Goal: Task Accomplishment & Management: Manage account settings

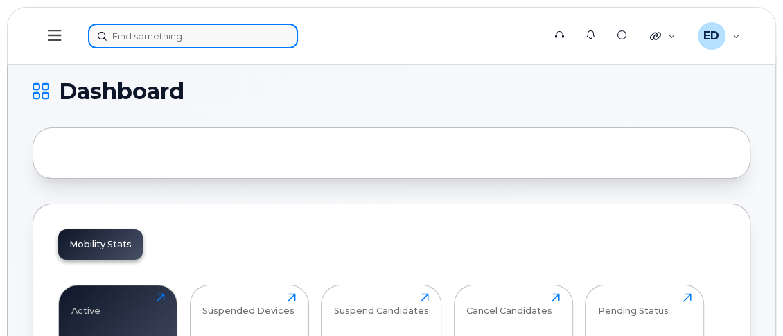
click at [173, 37] on input at bounding box center [193, 36] width 210 height 25
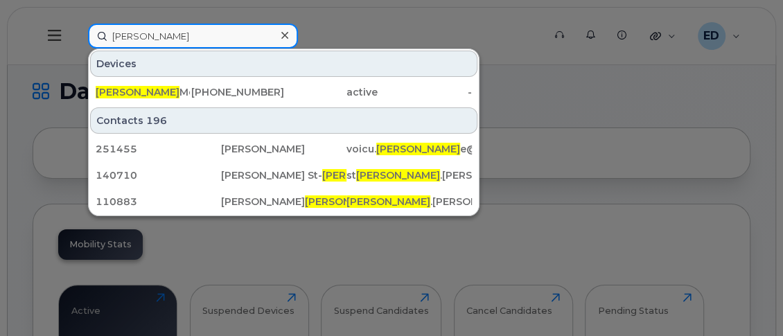
type input "denis"
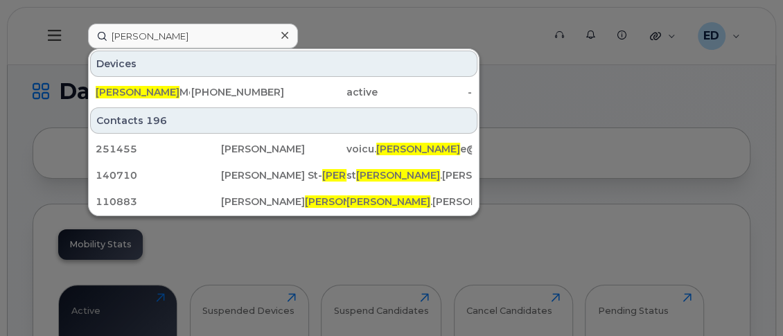
click at [532, 91] on div at bounding box center [391, 168] width 783 height 336
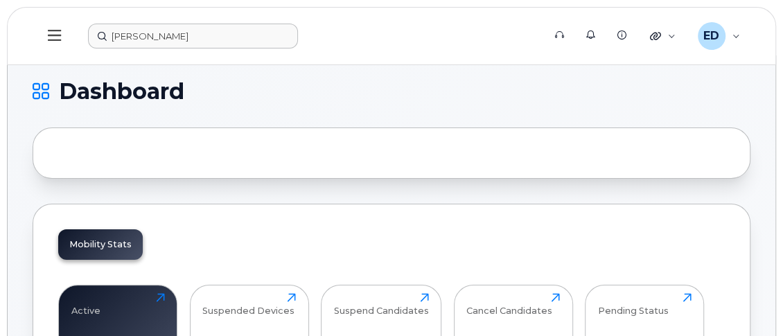
click at [53, 32] on icon at bounding box center [54, 35] width 13 height 15
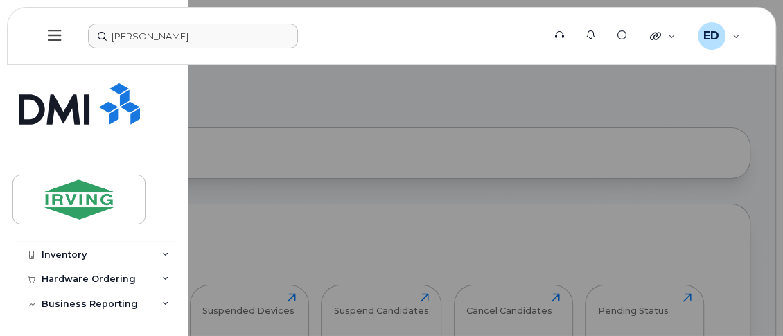
scroll to position [29, 0]
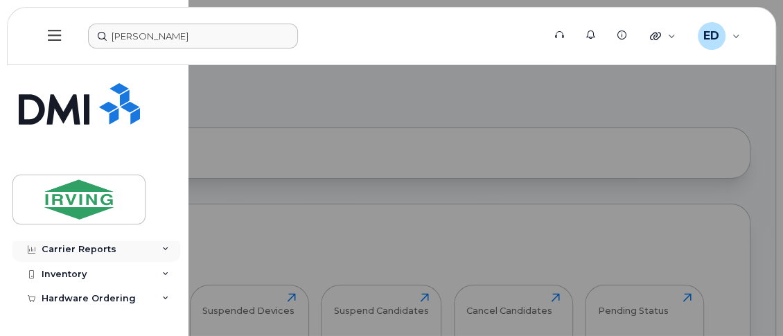
click at [113, 249] on div "Carrier Reports" at bounding box center [96, 249] width 168 height 25
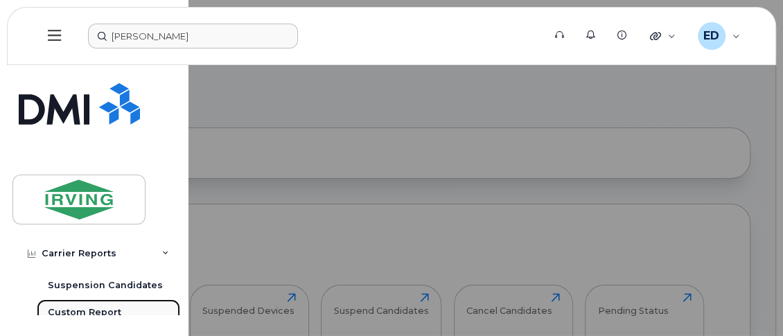
click at [93, 308] on div "Custom Report" at bounding box center [84, 312] width 73 height 12
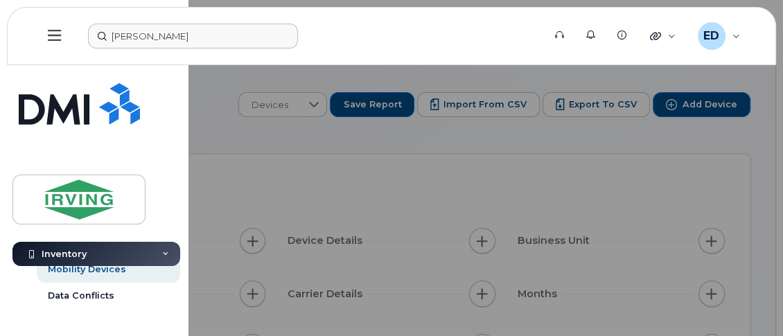
scroll to position [39, 0]
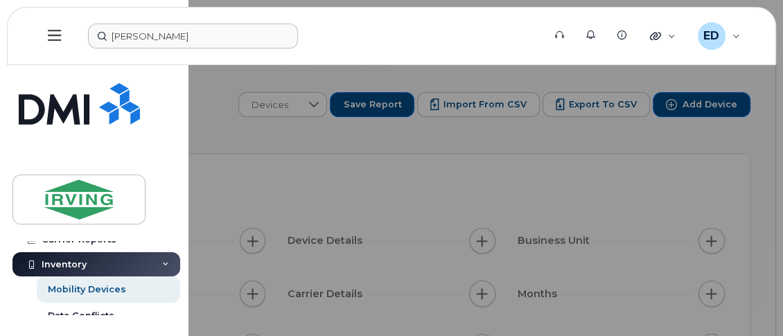
click at [430, 158] on div at bounding box center [391, 168] width 783 height 336
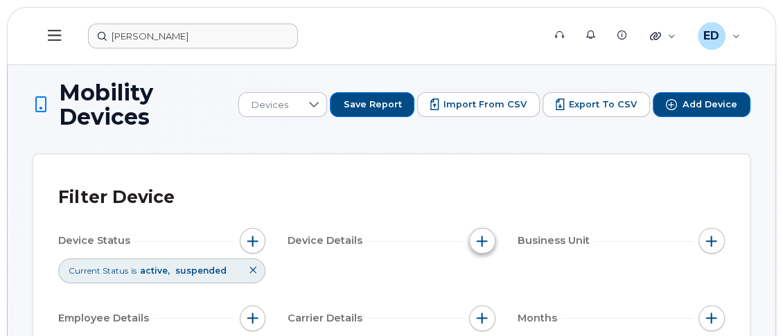
click at [484, 236] on span "button" at bounding box center [482, 241] width 11 height 11
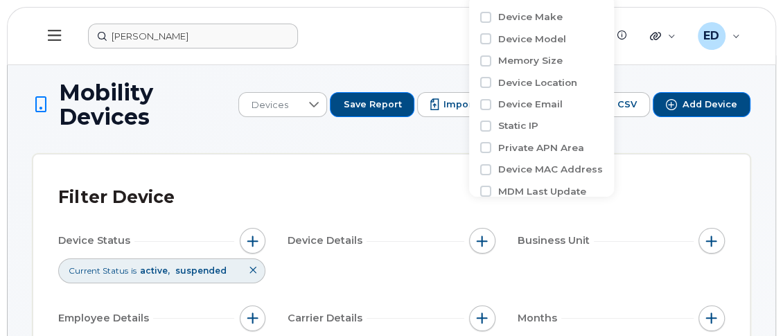
click at [310, 187] on div "Filter Device" at bounding box center [391, 197] width 667 height 36
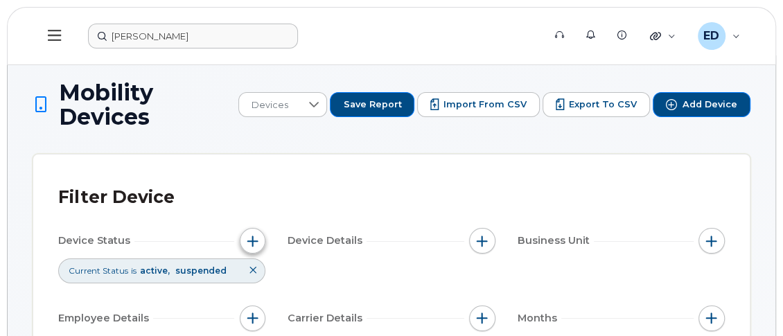
click at [252, 236] on span "button" at bounding box center [252, 241] width 11 height 11
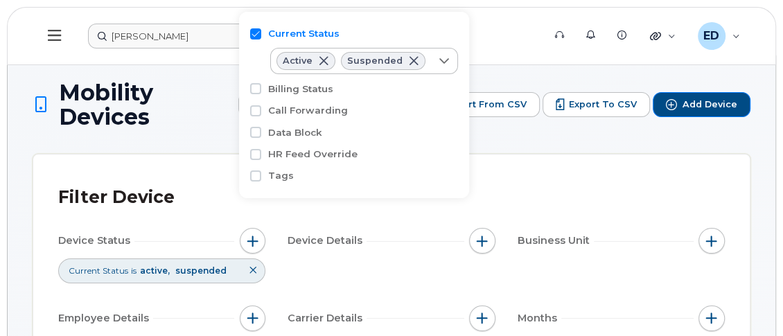
click at [512, 179] on div "Filter Device" at bounding box center [391, 197] width 667 height 36
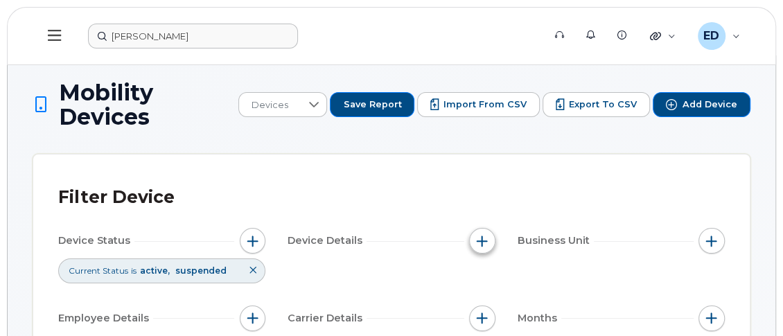
click at [482, 236] on span "button" at bounding box center [482, 241] width 11 height 11
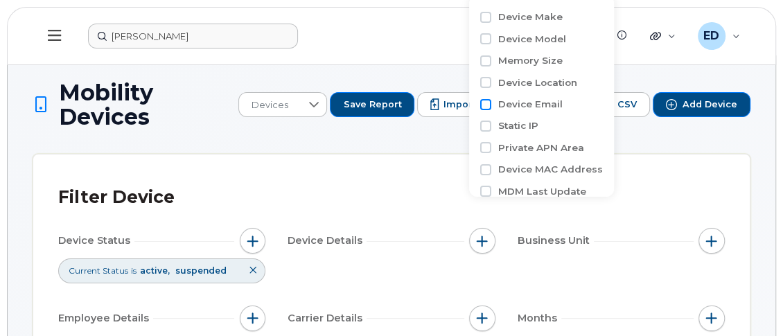
click at [486, 103] on input "Device Email" at bounding box center [485, 104] width 11 height 11
checkbox input "true"
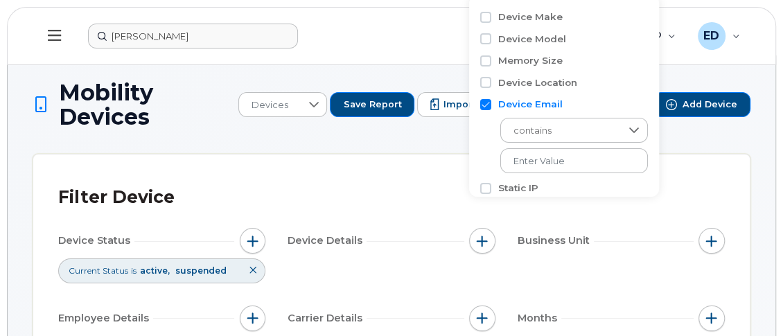
click at [566, 256] on div "Device Status Current Status is active suspended Device Details Business Unit E…" at bounding box center [391, 335] width 667 height 215
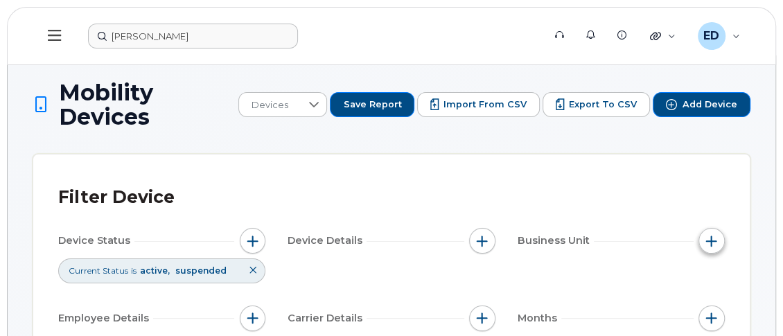
click at [716, 236] on span "button" at bounding box center [711, 241] width 11 height 11
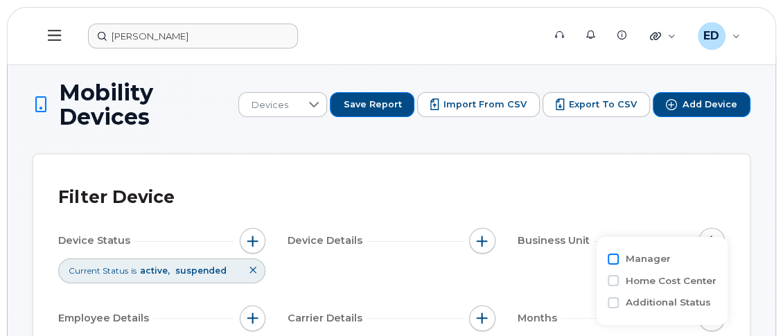
click at [612, 258] on input "Manager" at bounding box center [613, 259] width 11 height 11
checkbox input "true"
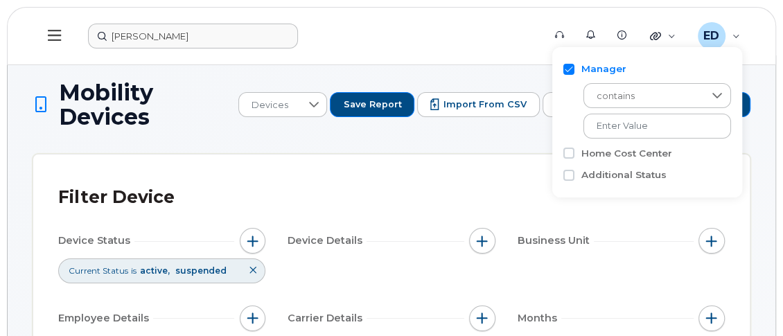
click at [607, 258] on div "Device Status Current Status is active suspended Device Details Business Unit E…" at bounding box center [391, 335] width 667 height 215
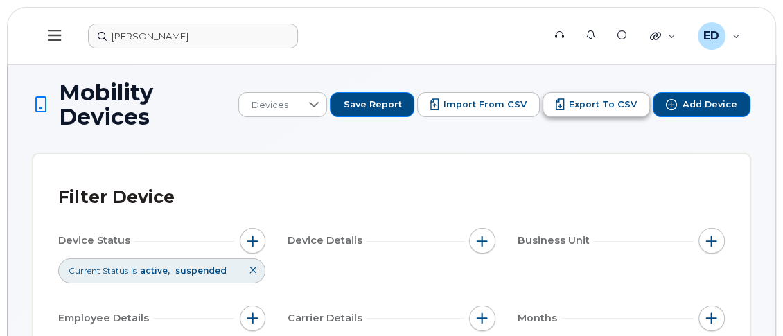
click at [590, 98] on span "Export to CSV" at bounding box center [603, 104] width 68 height 12
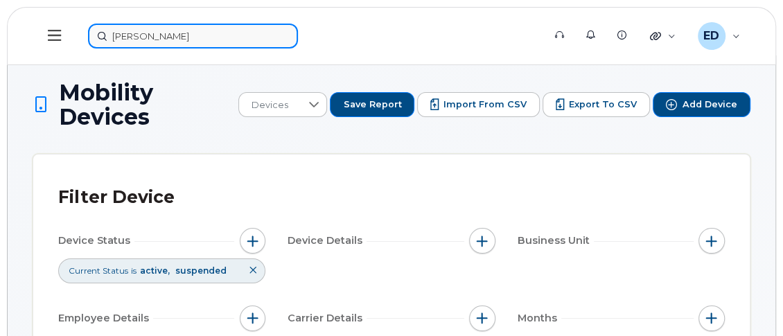
click at [136, 37] on input "denis" at bounding box center [193, 36] width 210 height 25
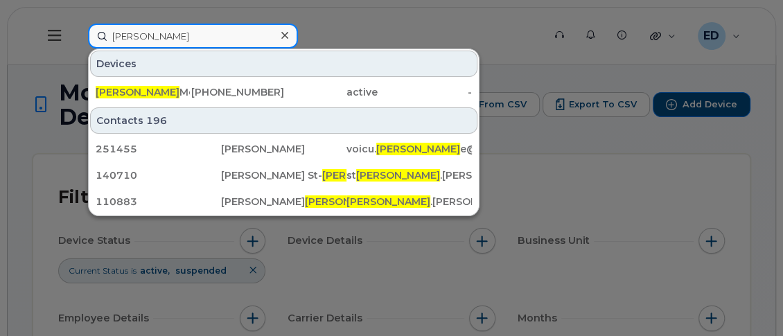
drag, startPoint x: 157, startPoint y: 37, endPoint x: 80, endPoint y: 25, distance: 77.1
click at [80, 25] on div "denis Devices Denis Melanson 506-378-3437 active - Contacts 196 251455 Andreea …" at bounding box center [311, 36] width 468 height 25
paste input "5063780695"
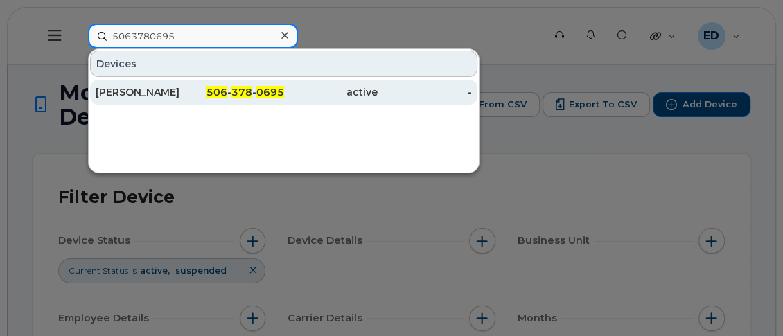
type input "5063780695"
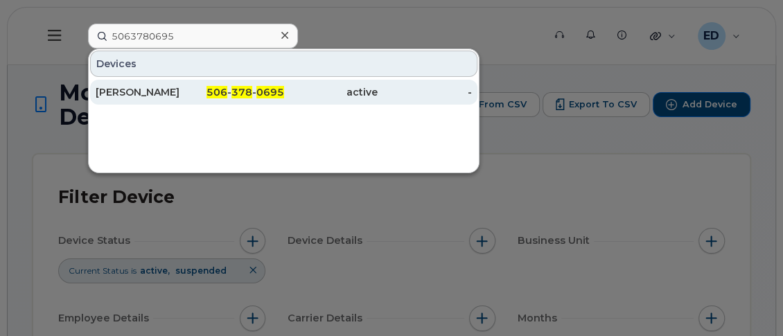
click at [142, 91] on div "Doug Sears" at bounding box center [143, 92] width 94 height 14
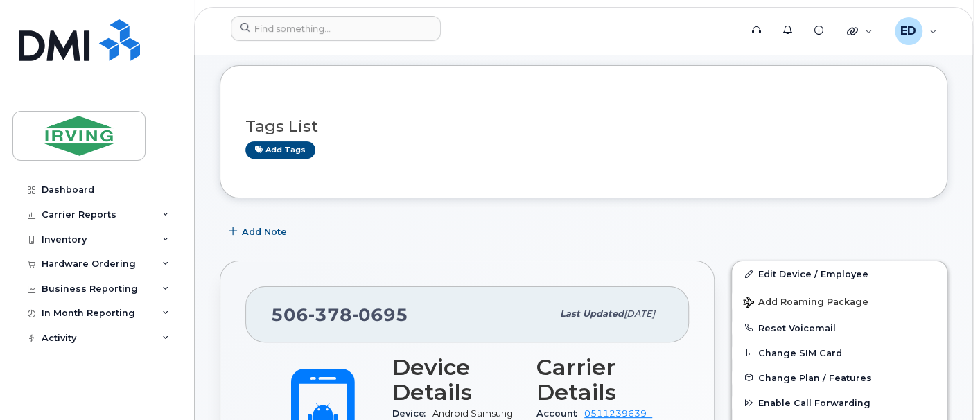
scroll to position [173, 0]
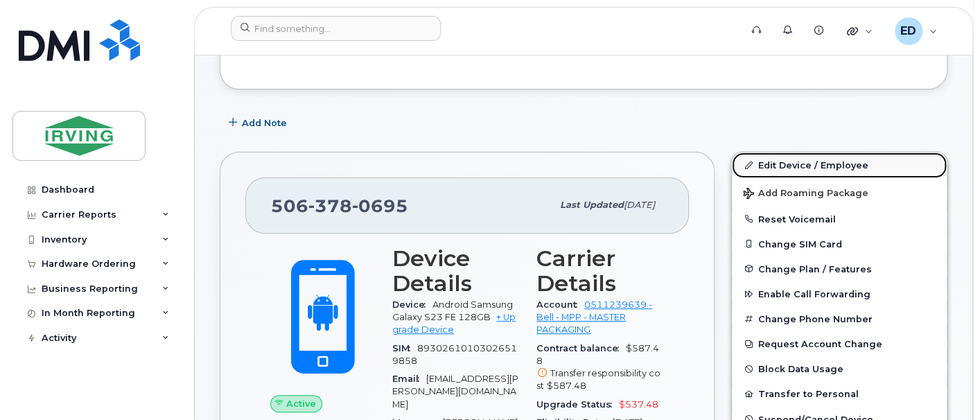
click at [785, 161] on link "Edit Device / Employee" at bounding box center [839, 164] width 215 height 25
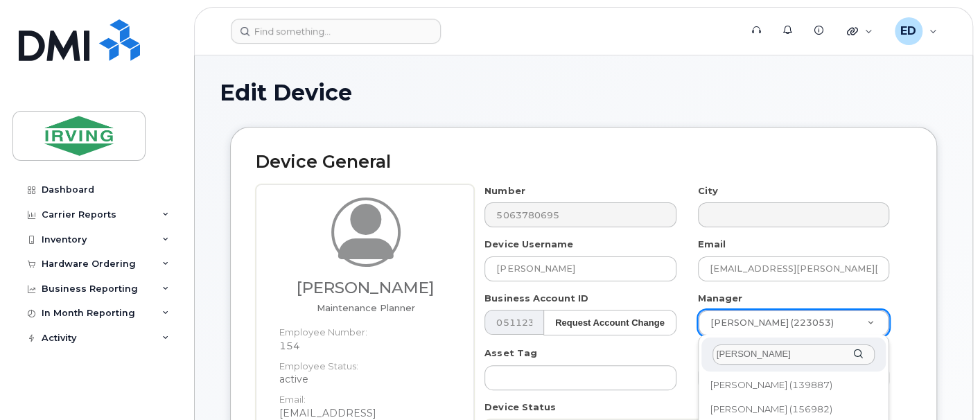
scroll to position [173, 0]
type input "daniel l"
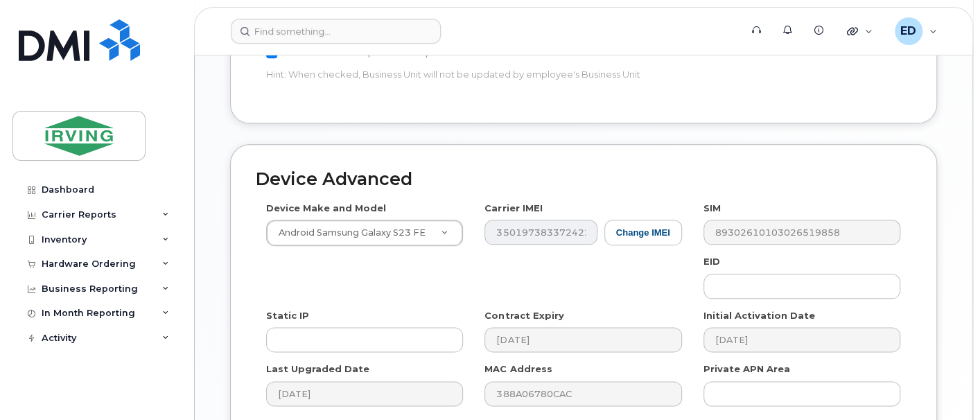
scroll to position [876, 0]
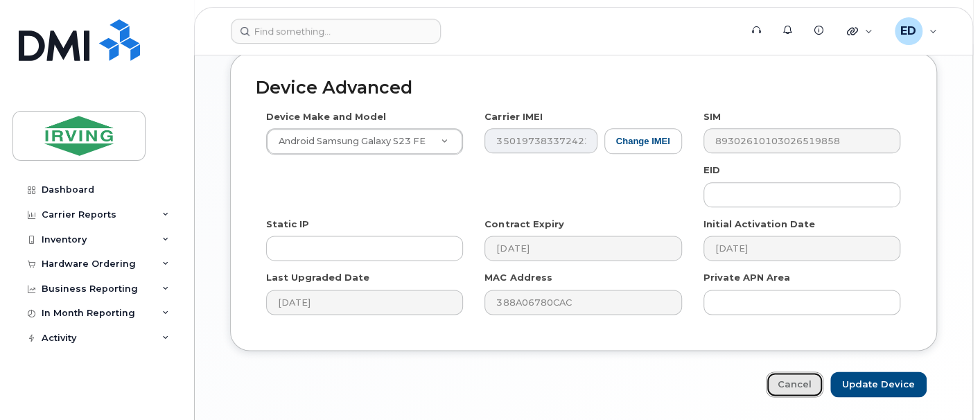
click at [800, 371] on link "Cancel" at bounding box center [795, 384] width 58 height 26
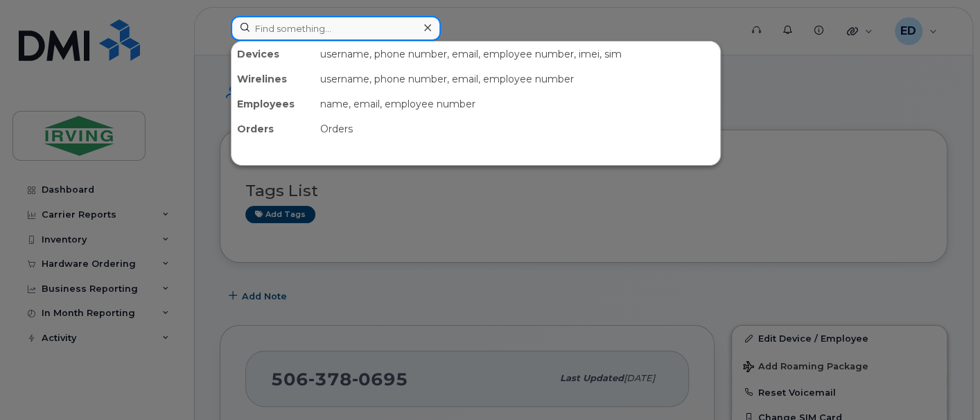
click at [327, 23] on input at bounding box center [336, 28] width 210 height 25
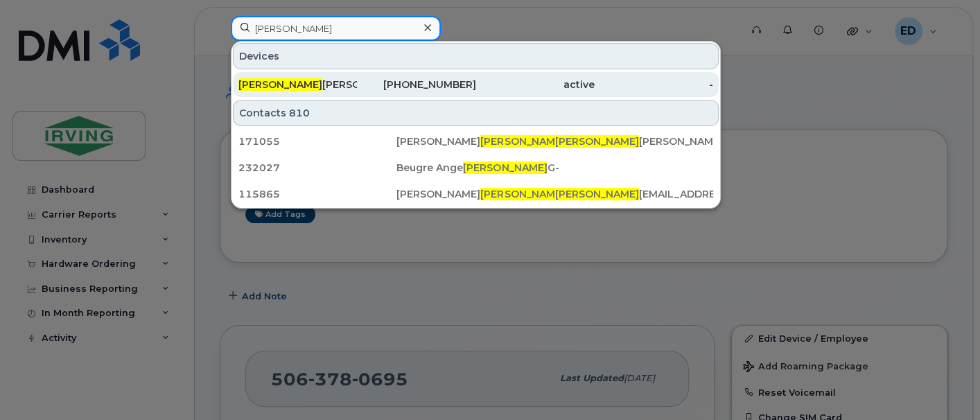
type input "[PERSON_NAME]"
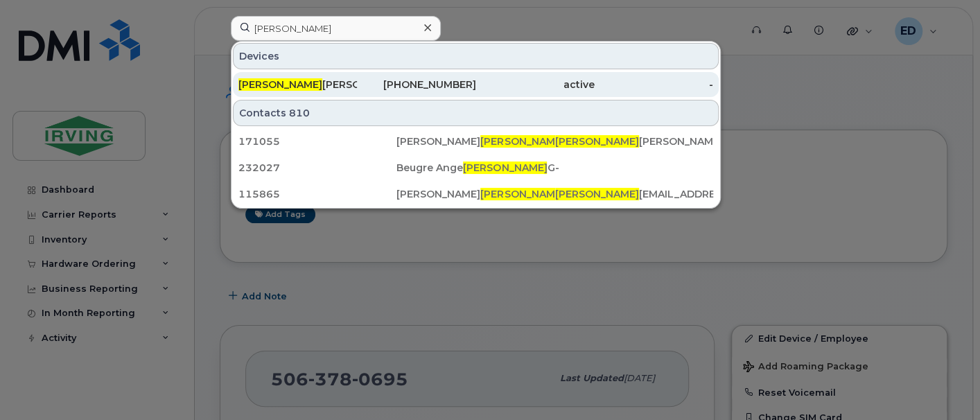
click at [284, 84] on div "Daniel Leblanc" at bounding box center [297, 85] width 118 height 14
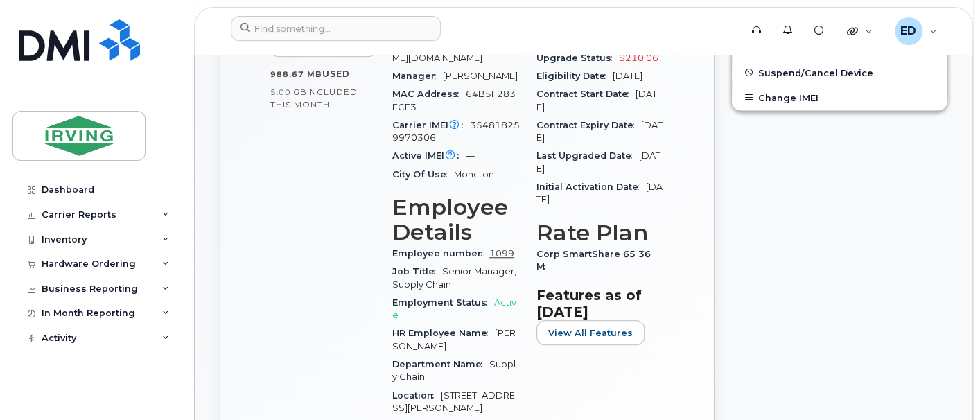
scroll to position [260, 0]
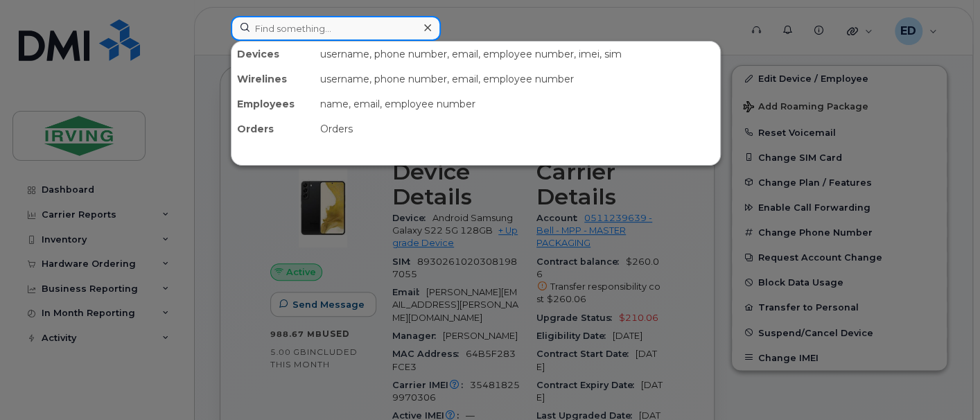
click at [349, 30] on input at bounding box center [336, 28] width 210 height 25
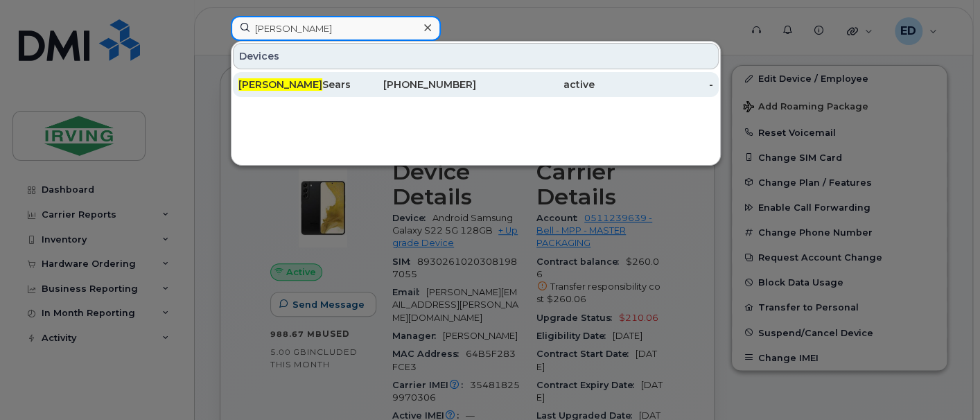
type input "[PERSON_NAME]"
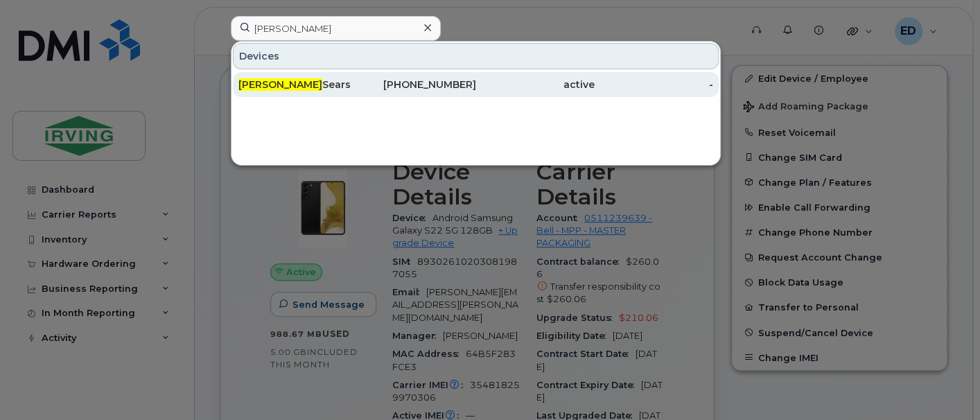
click at [287, 87] on div "[PERSON_NAME]" at bounding box center [297, 85] width 118 height 14
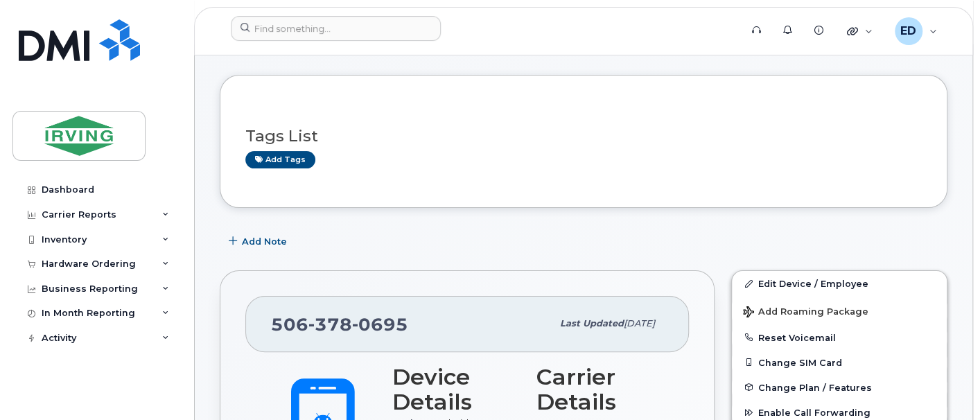
scroll to position [173, 0]
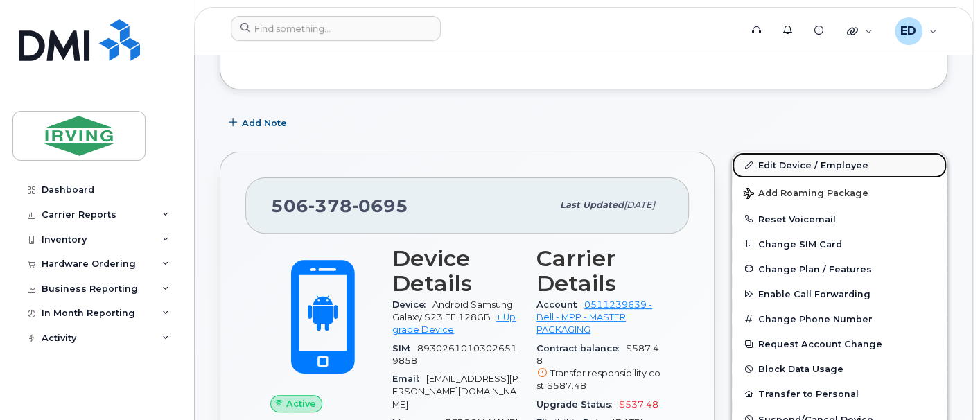
click at [798, 163] on link "Edit Device / Employee" at bounding box center [839, 164] width 215 height 25
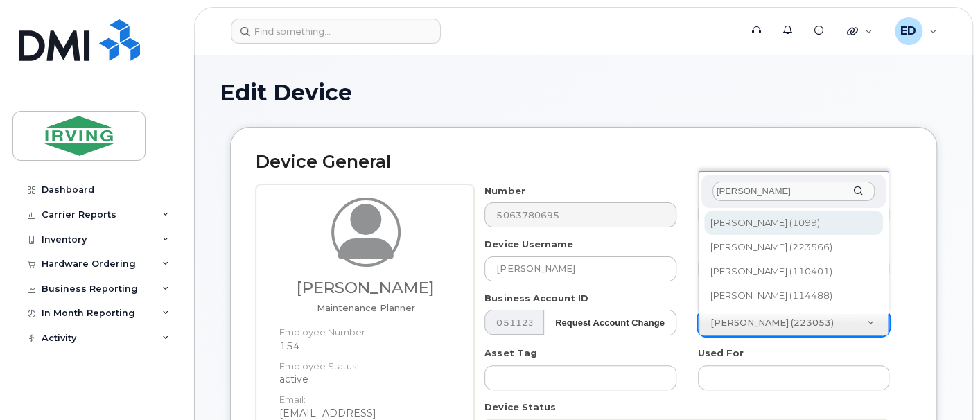
type input "daniel le"
type input "1532586"
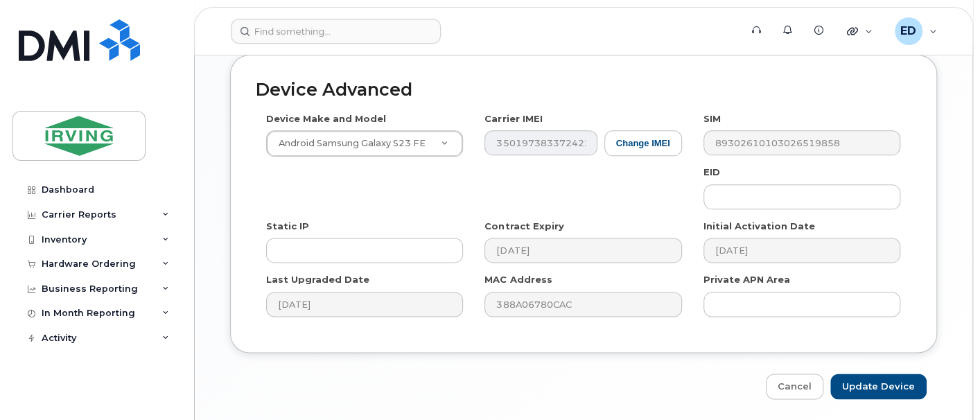
scroll to position [876, 0]
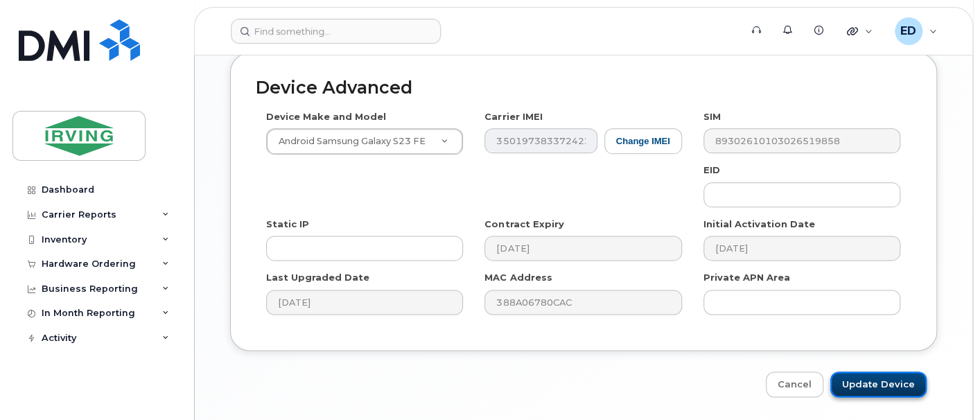
click at [865, 371] on input "Update Device" at bounding box center [878, 384] width 96 height 26
type input "Saving..."
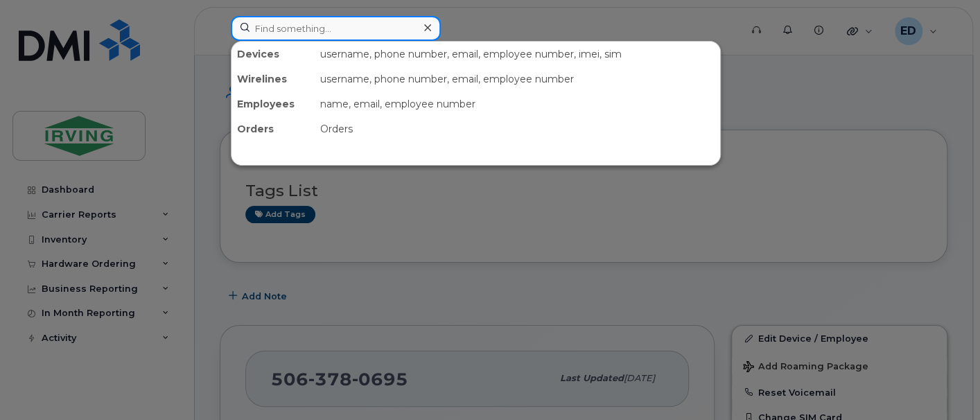
click at [348, 33] on input at bounding box center [336, 28] width 210 height 25
paste input "5063780965"
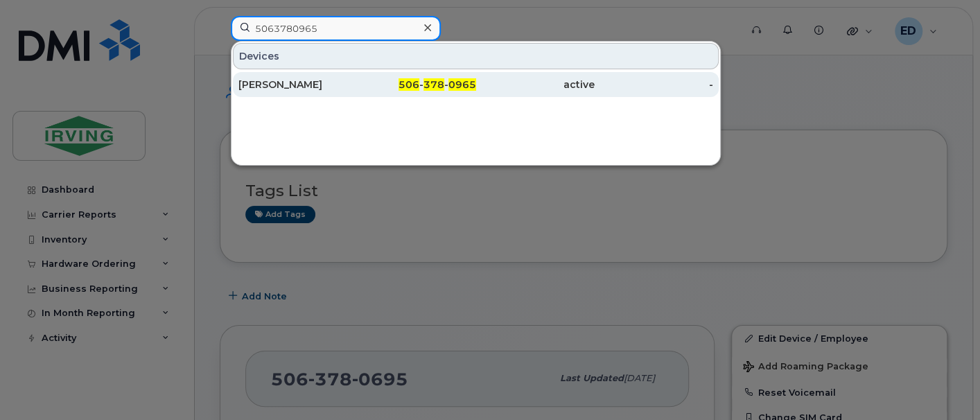
type input "5063780965"
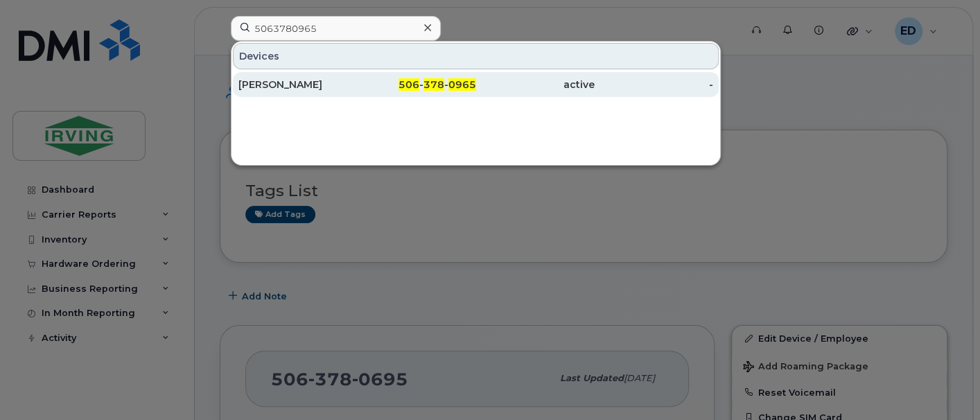
click at [299, 81] on div "Mathieu P Cormier" at bounding box center [297, 85] width 118 height 14
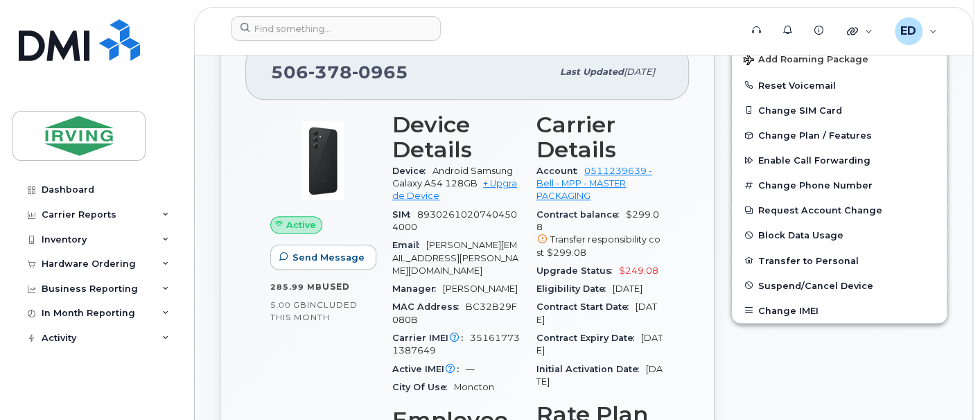
scroll to position [173, 0]
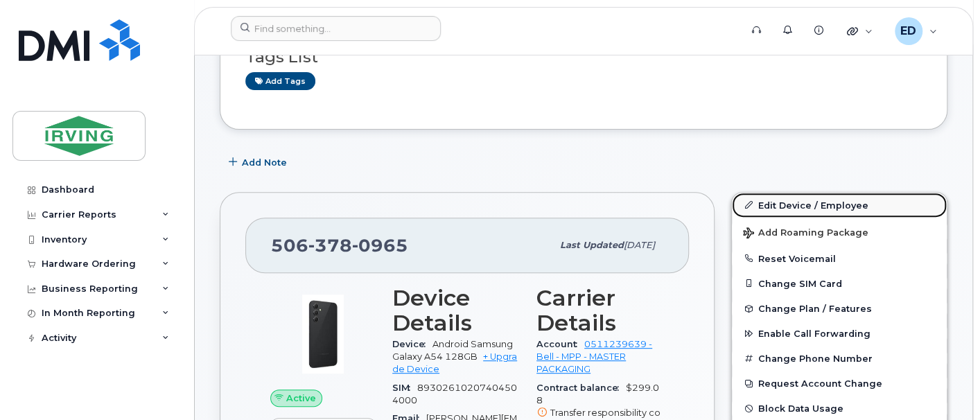
click at [768, 200] on link "Edit Device / Employee" at bounding box center [839, 205] width 215 height 25
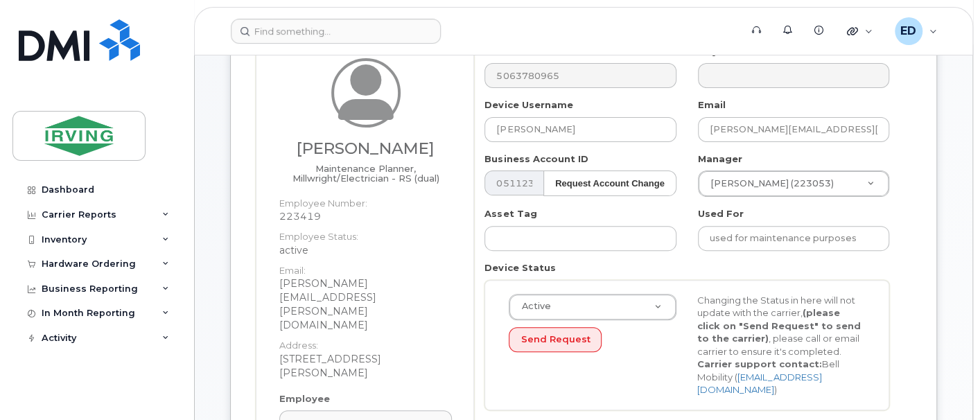
scroll to position [173, 0]
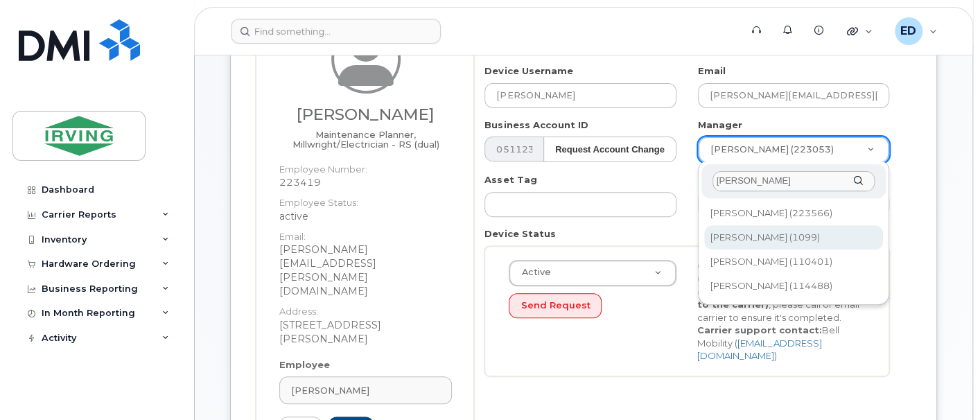
type input "[PERSON_NAME]"
type input "1532586"
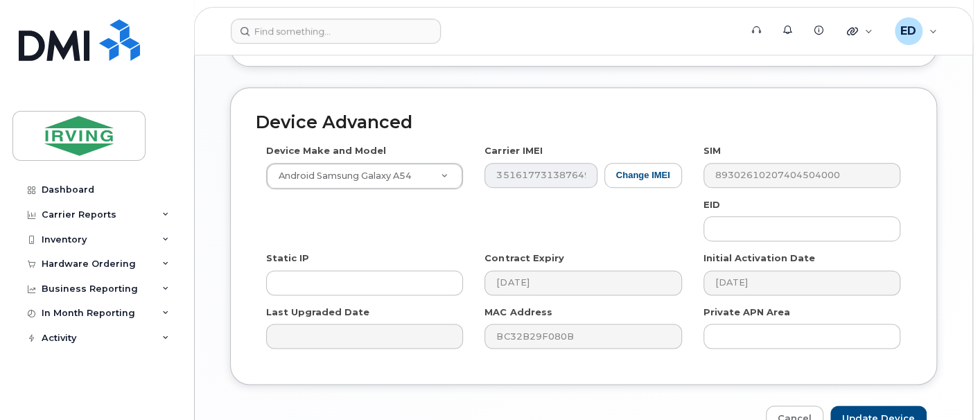
scroll to position [901, 0]
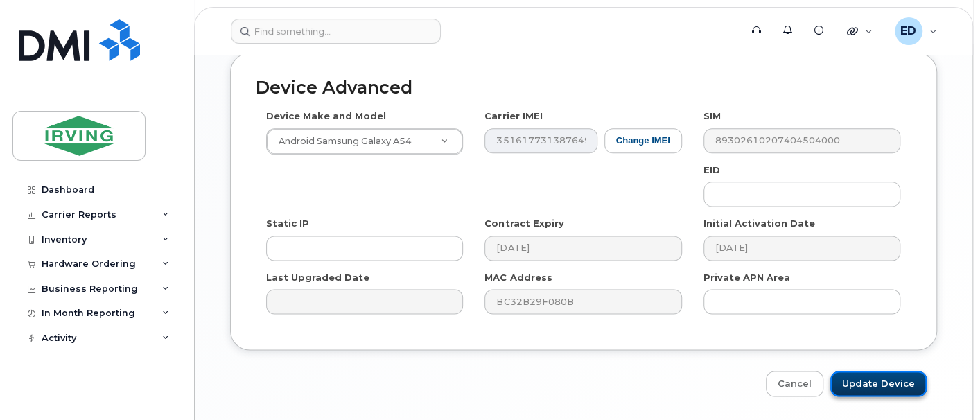
click at [867, 371] on input "Update Device" at bounding box center [878, 384] width 96 height 26
type input "Saving..."
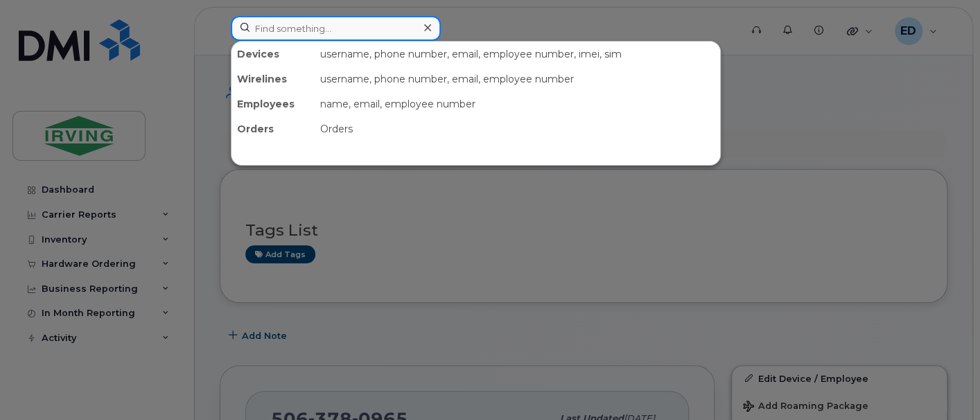
click at [336, 28] on input at bounding box center [336, 28] width 210 height 25
paste input "5068748174"
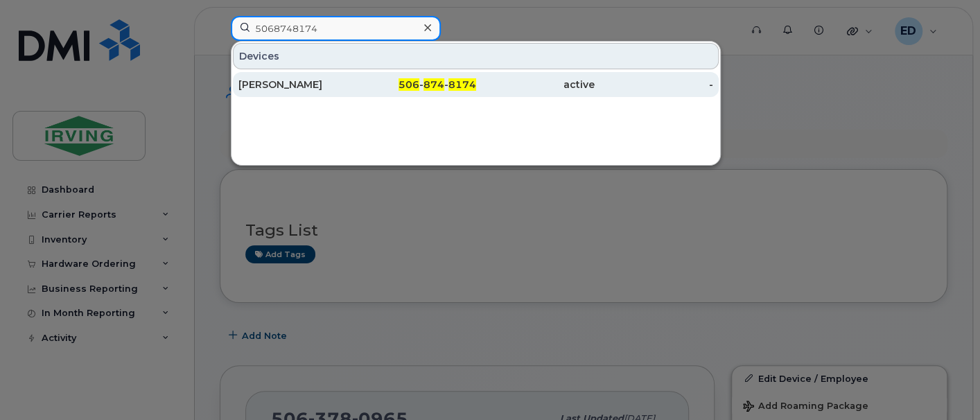
type input "5068748174"
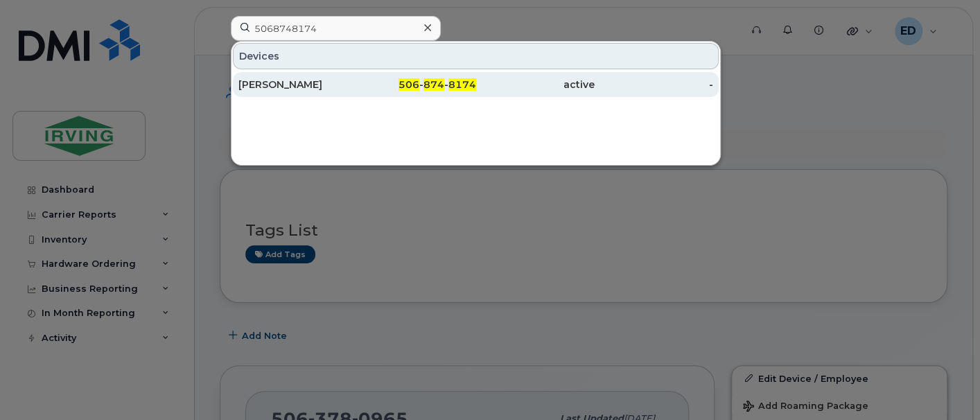
click at [301, 81] on div "[PERSON_NAME]" at bounding box center [297, 85] width 118 height 14
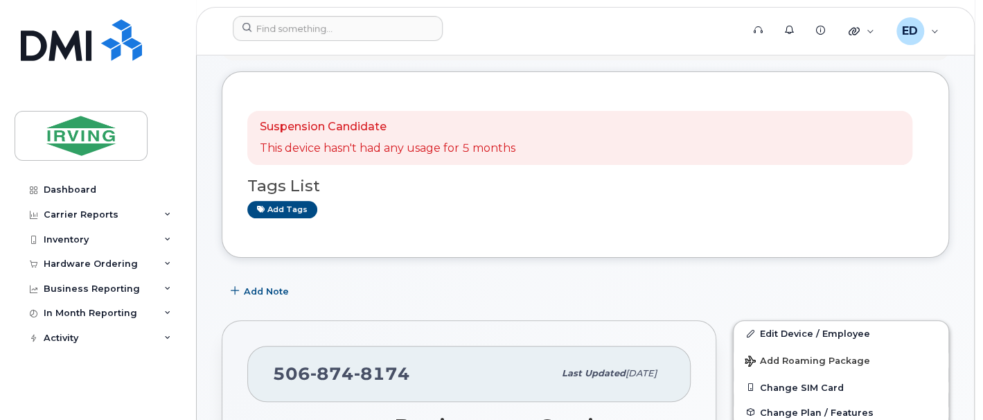
scroll to position [87, 0]
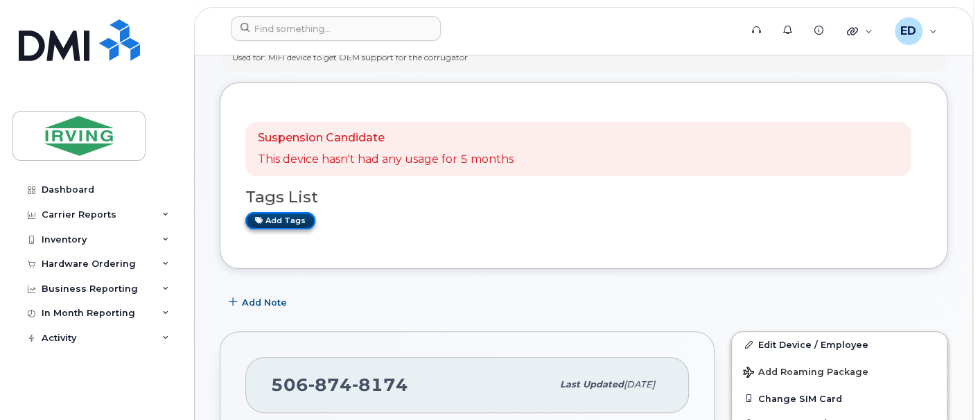
click at [298, 220] on link "Add tags" at bounding box center [280, 220] width 70 height 17
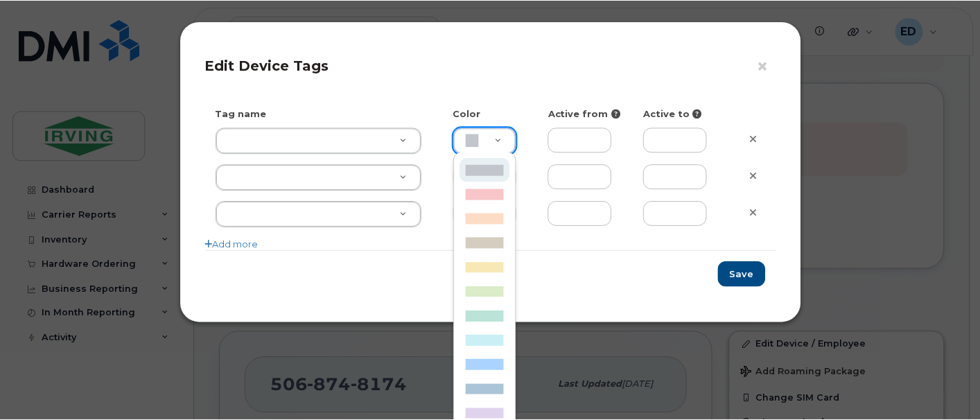
scroll to position [0, 3]
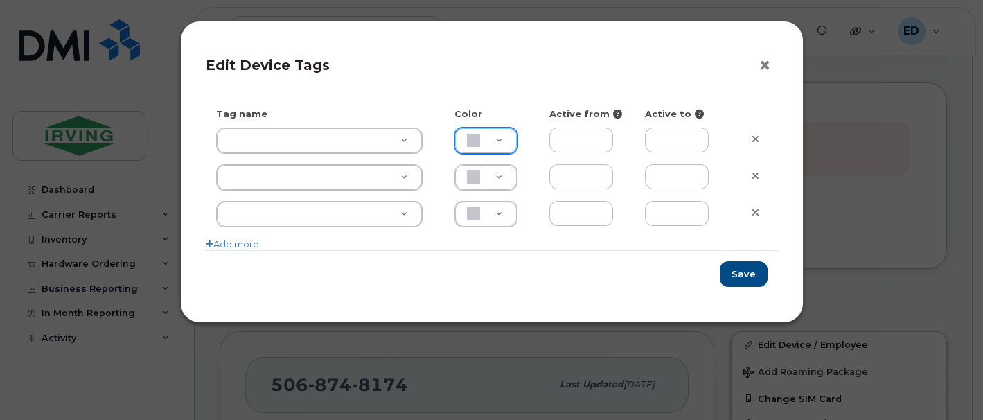
click at [764, 64] on button "×" at bounding box center [768, 65] width 19 height 21
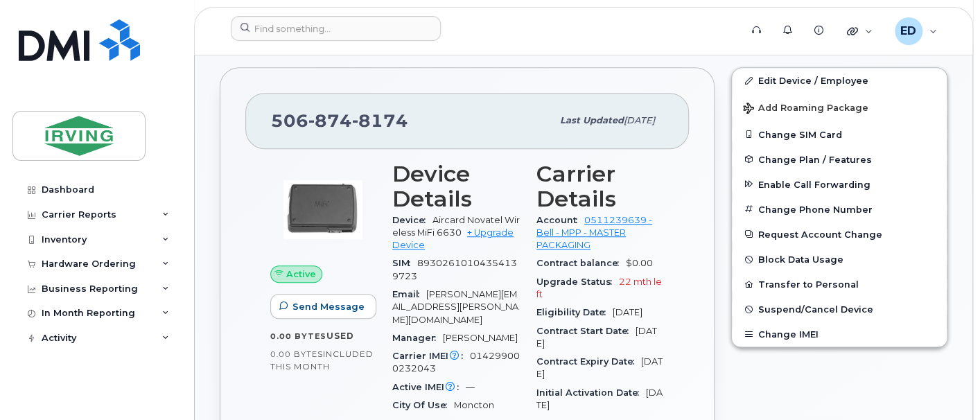
scroll to position [346, 0]
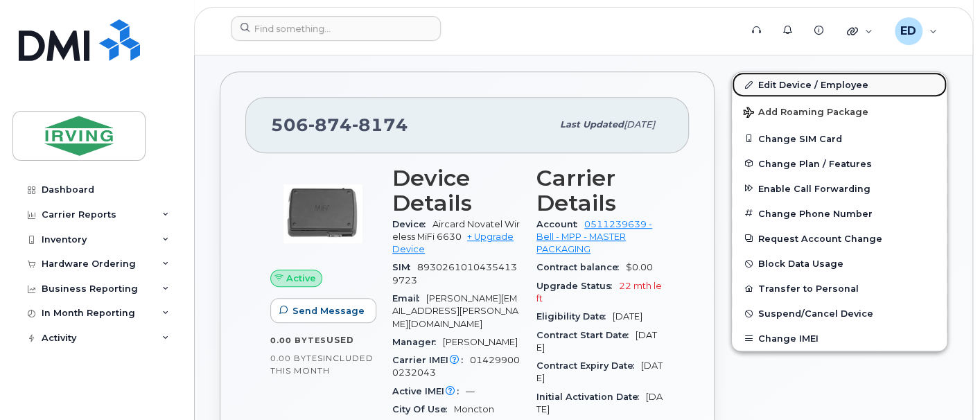
click at [781, 80] on link "Edit Device / Employee" at bounding box center [839, 84] width 215 height 25
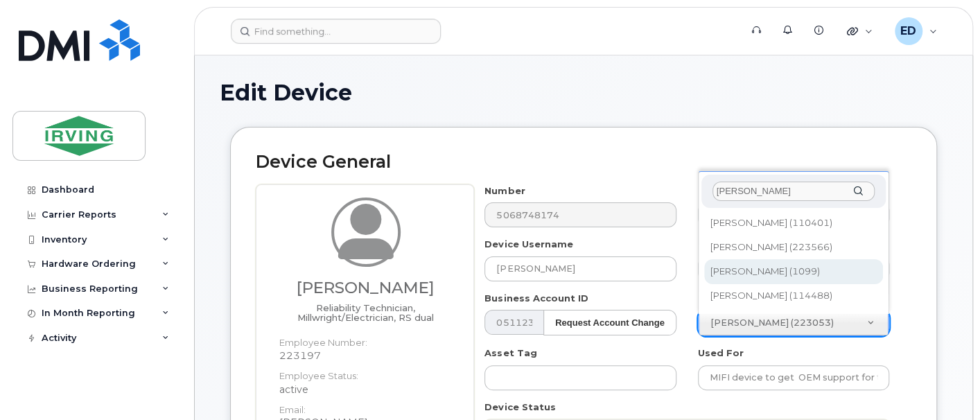
type input "daniel le"
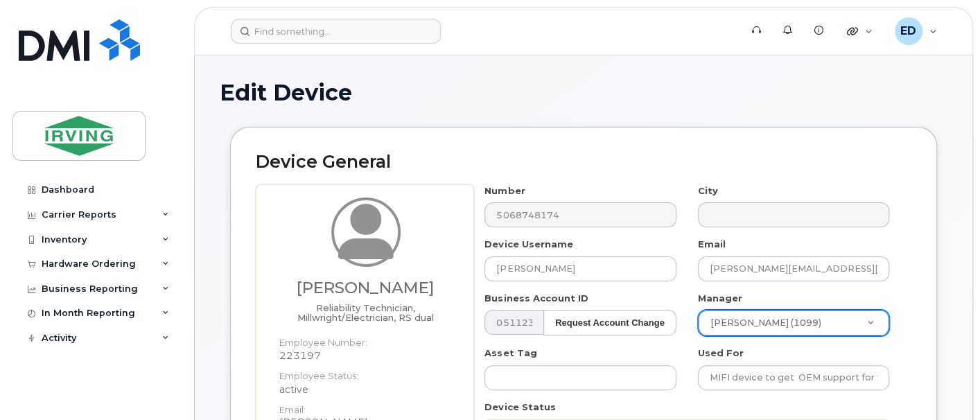
type input "1532586"
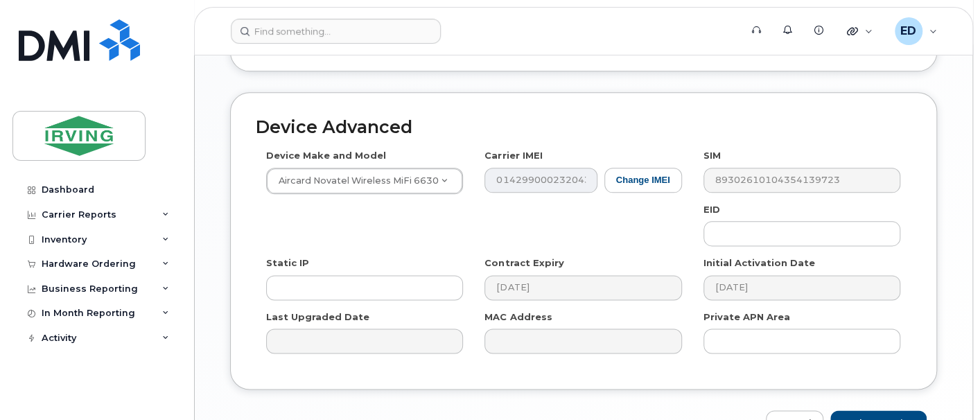
scroll to position [901, 0]
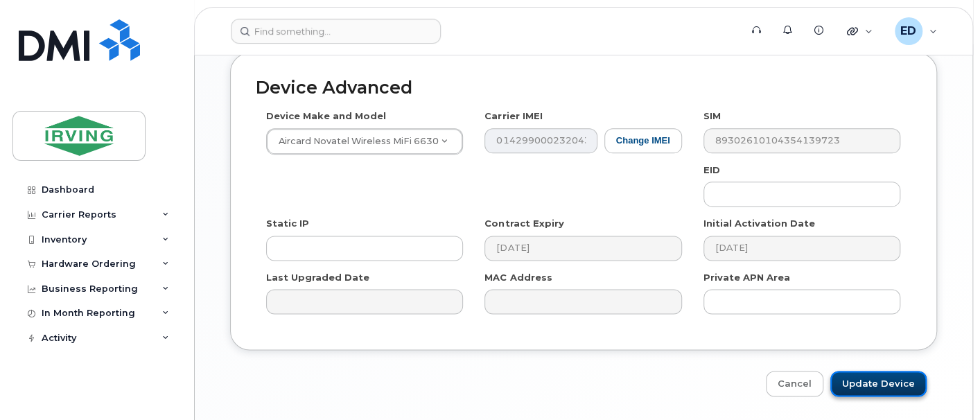
click at [876, 371] on input "Update Device" at bounding box center [878, 384] width 96 height 26
type input "Saving..."
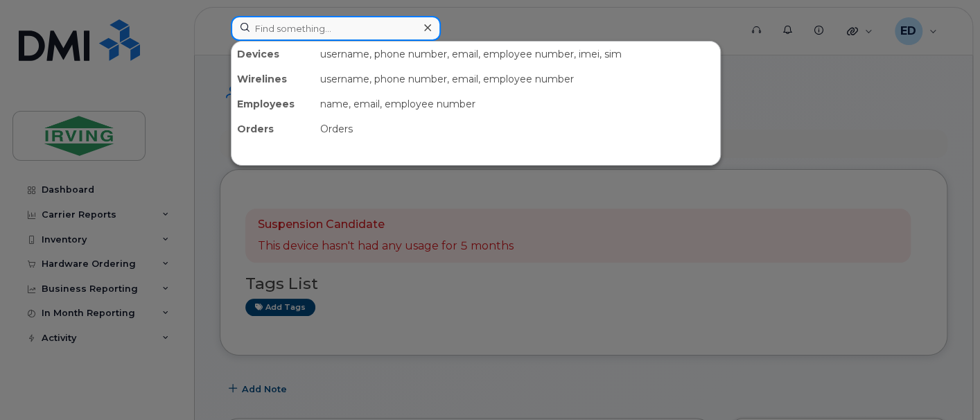
click at [334, 31] on input at bounding box center [336, 28] width 210 height 25
paste input "5069532391"
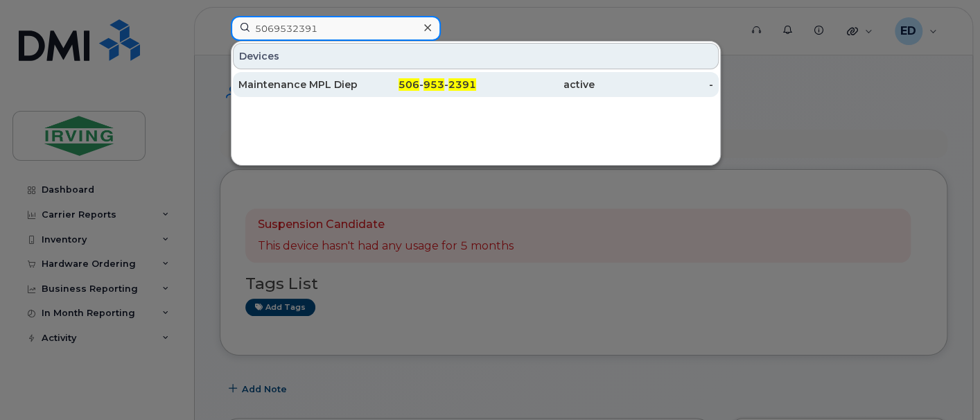
type input "5069532391"
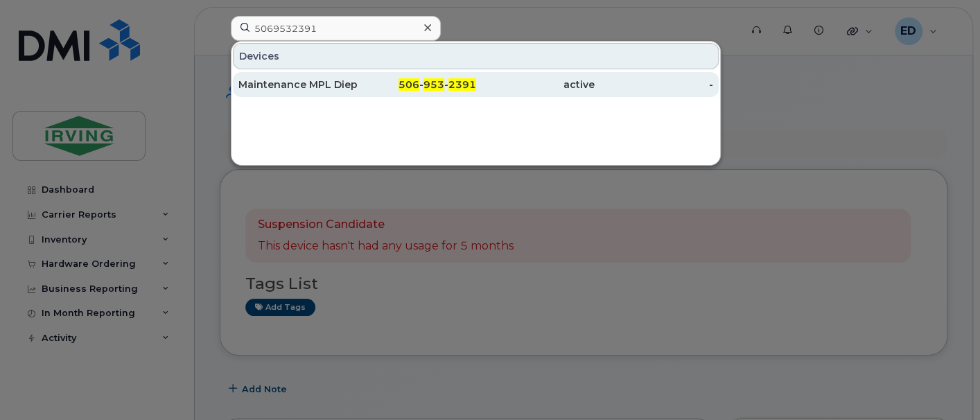
click at [331, 83] on div "Maintenance MPL Dieppe" at bounding box center [297, 85] width 118 height 14
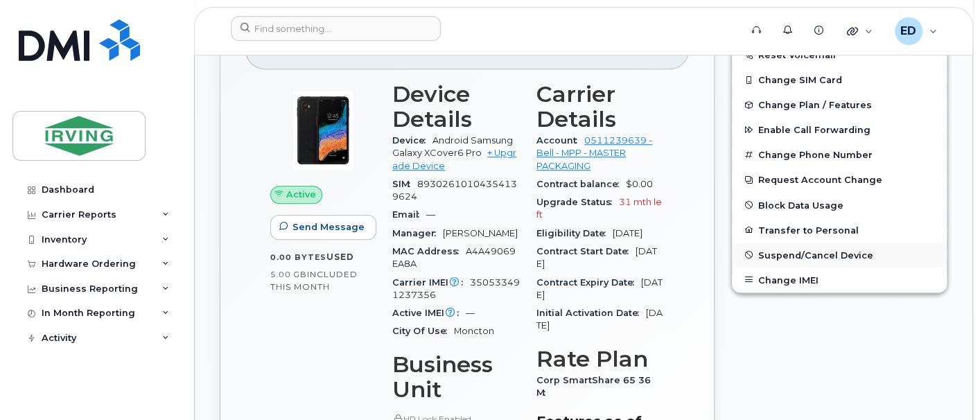
scroll to position [433, 0]
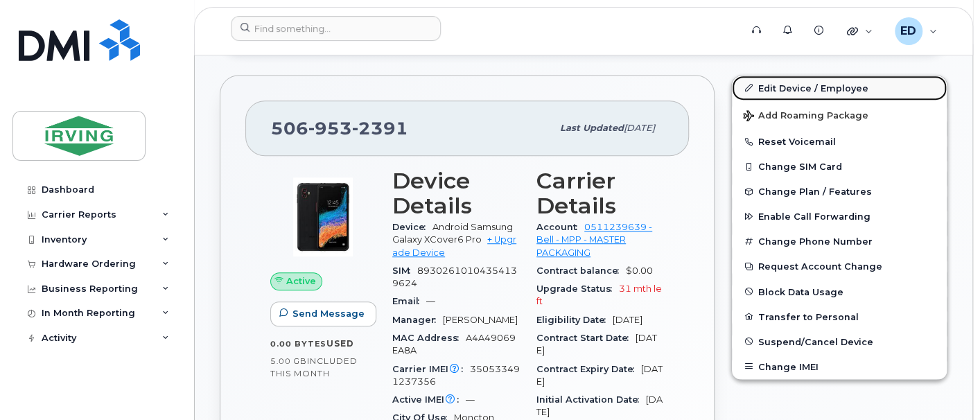
click at [796, 83] on link "Edit Device / Employee" at bounding box center [839, 88] width 215 height 25
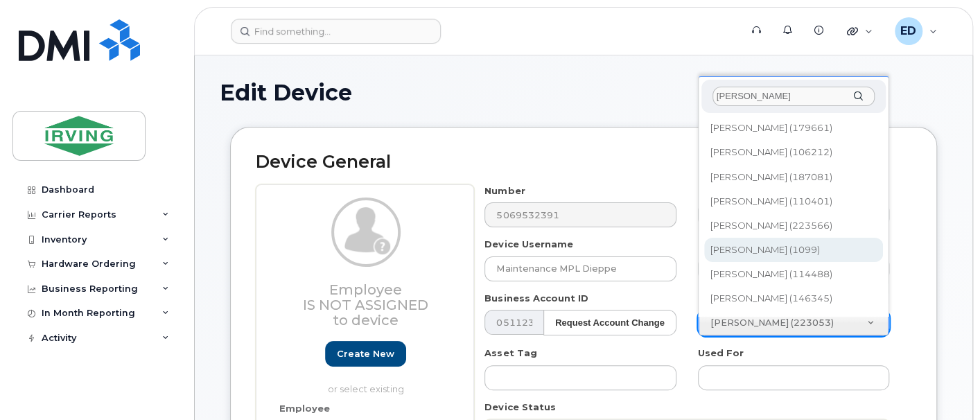
type input "daniel l"
type input "1532586"
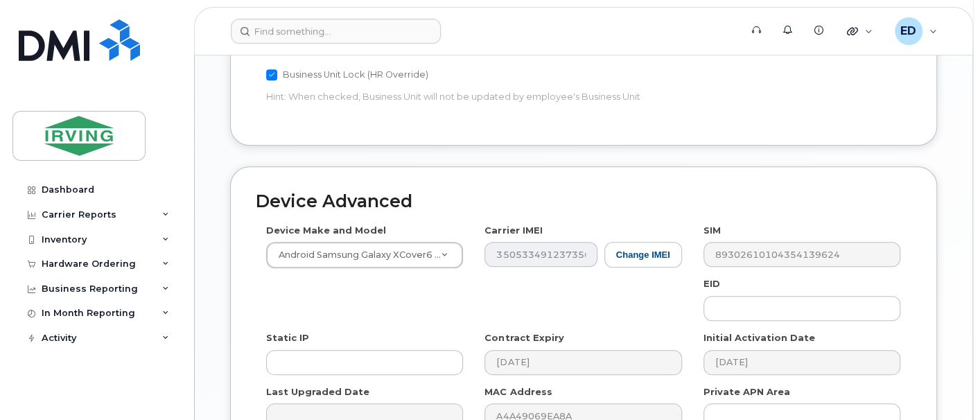
scroll to position [821, 0]
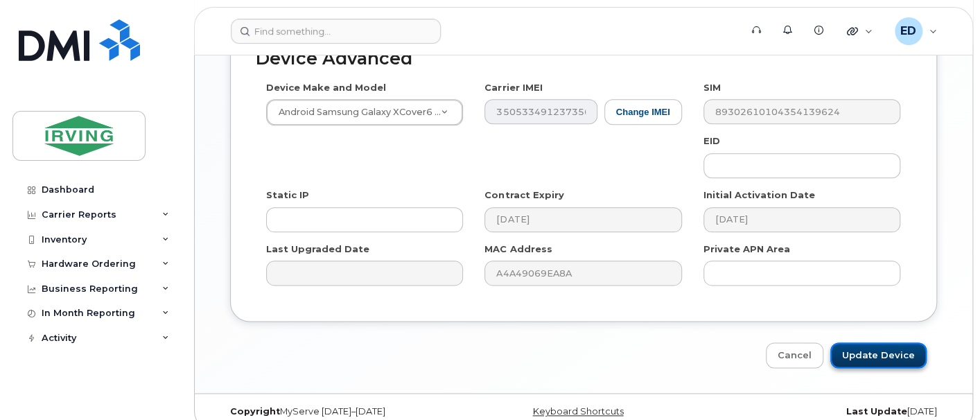
click at [867, 342] on input "Update Device" at bounding box center [878, 355] width 96 height 26
type input "Saving..."
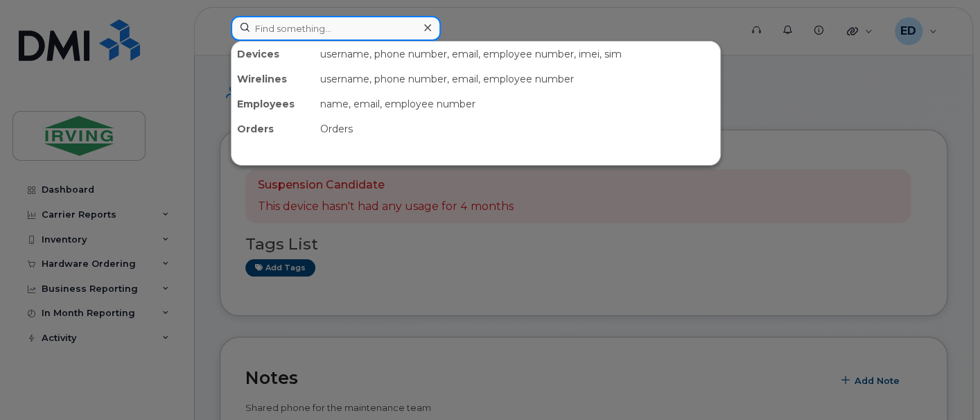
click at [308, 27] on input at bounding box center [336, 28] width 210 height 25
paste input "5063772705"
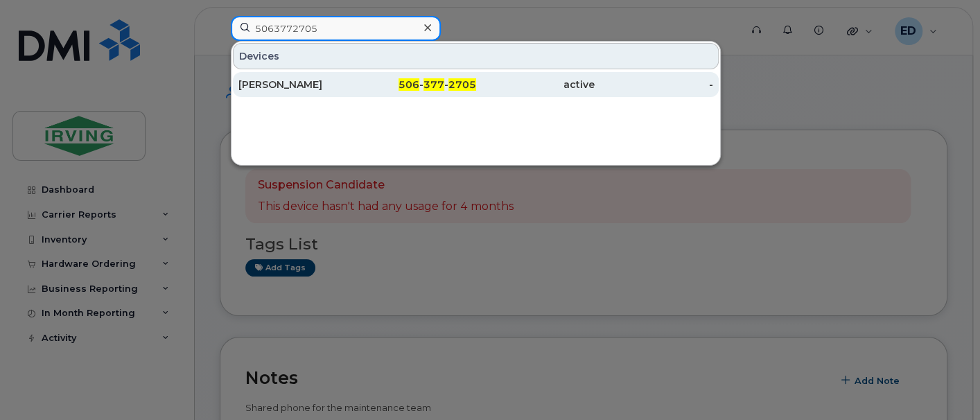
type input "5063772705"
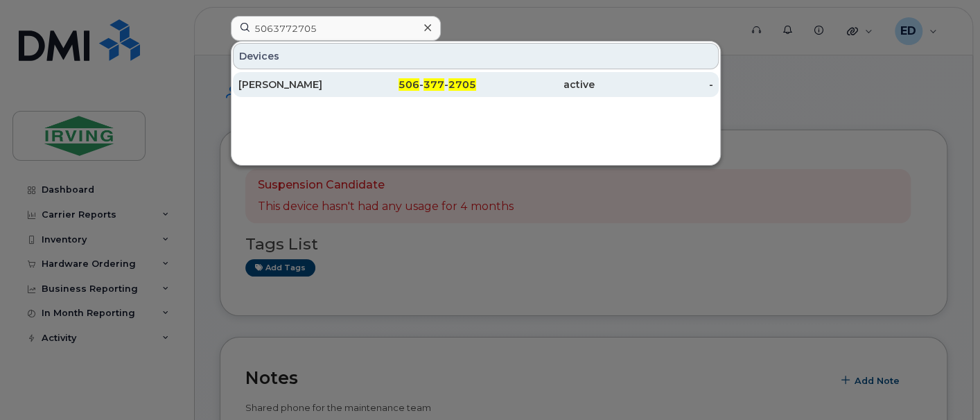
click at [407, 90] on div "506 - 377 - 2705" at bounding box center [416, 85] width 118 height 14
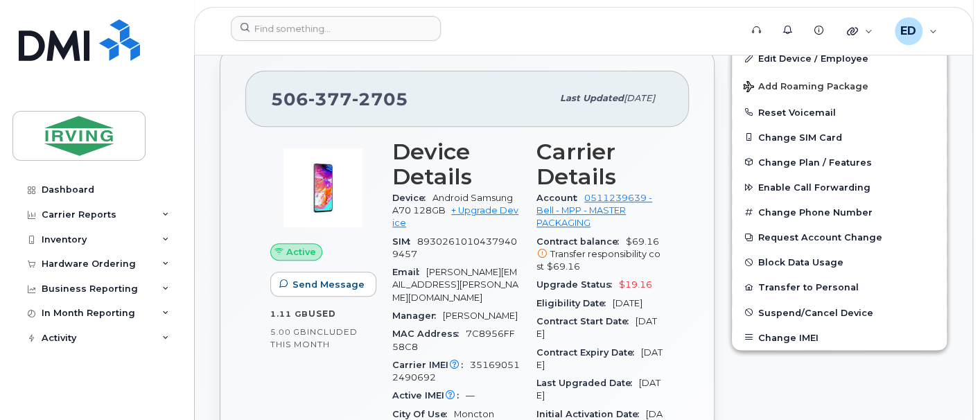
scroll to position [260, 0]
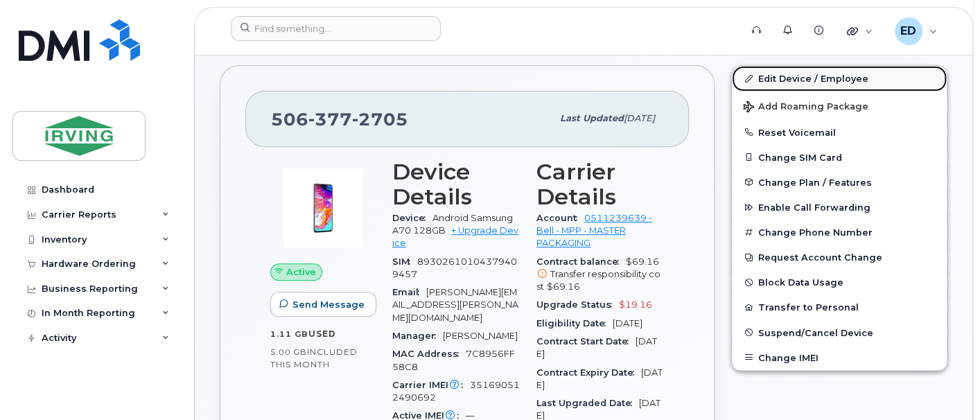
click at [781, 75] on link "Edit Device / Employee" at bounding box center [839, 78] width 215 height 25
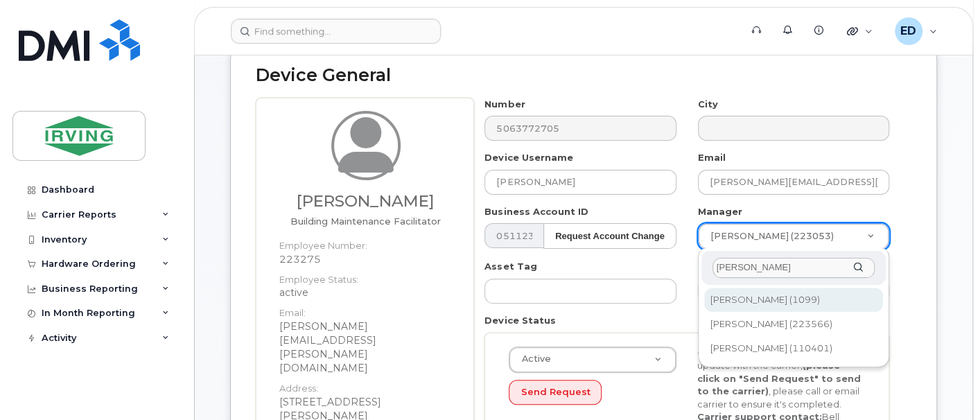
type input "daniel leb"
type input "1532586"
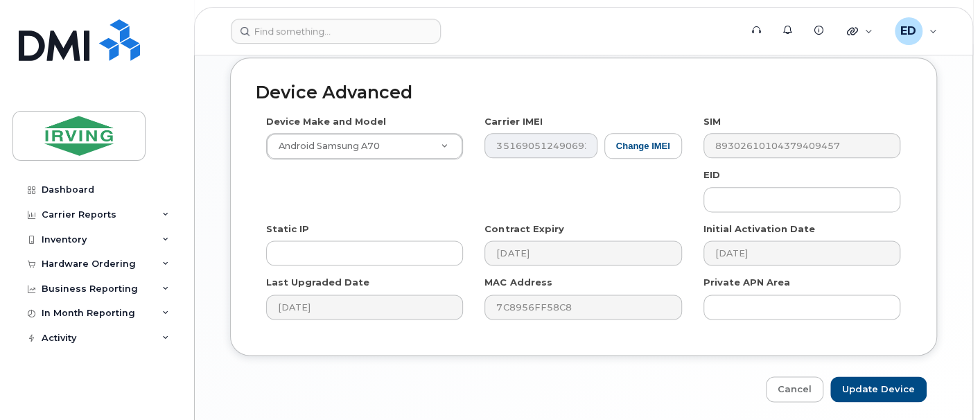
scroll to position [891, 0]
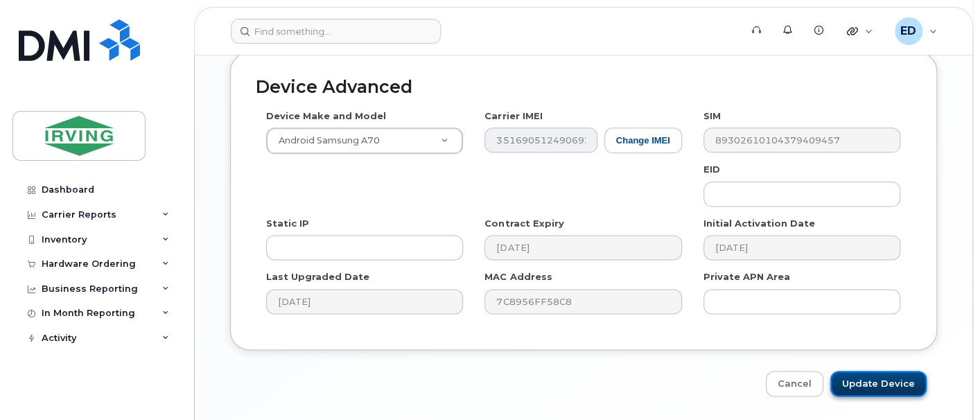
click at [881, 371] on input "Update Device" at bounding box center [878, 384] width 96 height 26
type input "Saving..."
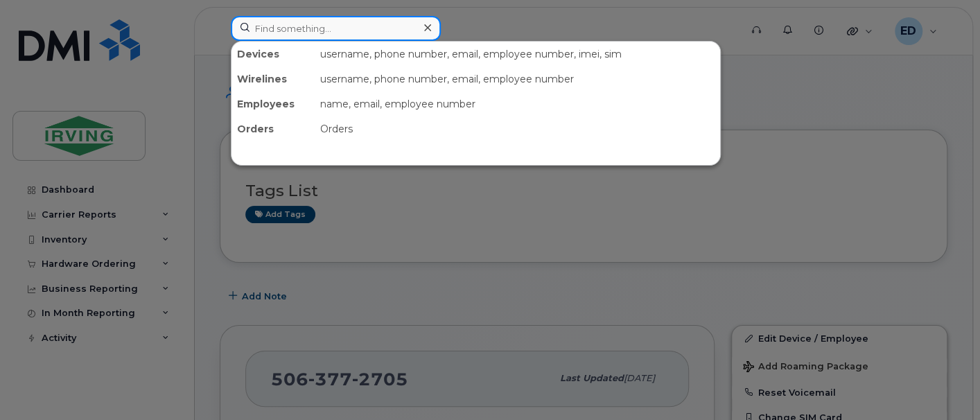
click at [335, 28] on input at bounding box center [336, 28] width 210 height 25
paste input "5068751900"
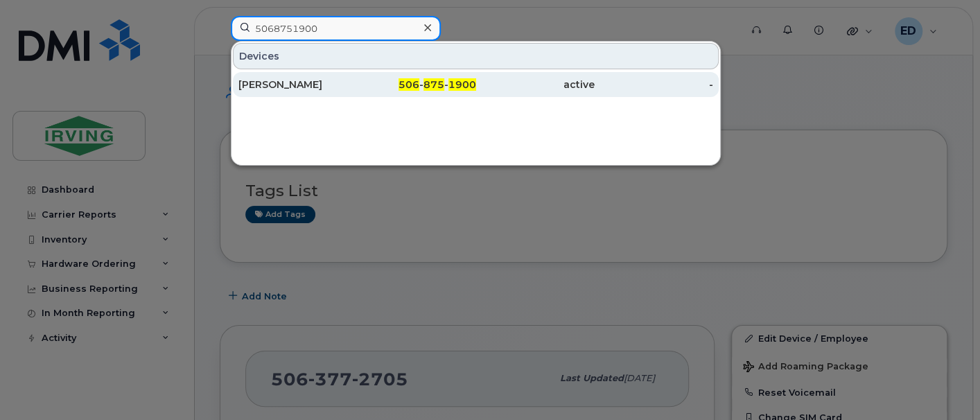
type input "5068751900"
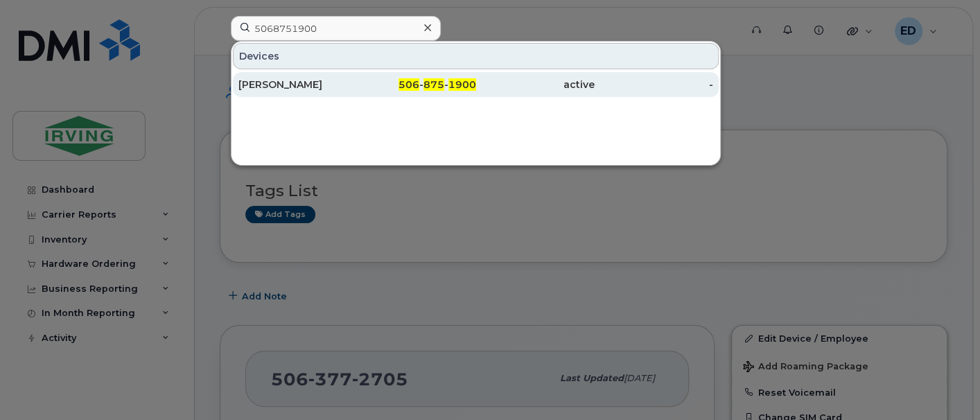
click at [294, 82] on div "[PERSON_NAME]" at bounding box center [297, 85] width 118 height 14
click at [307, 82] on div "[PERSON_NAME]" at bounding box center [297, 85] width 118 height 14
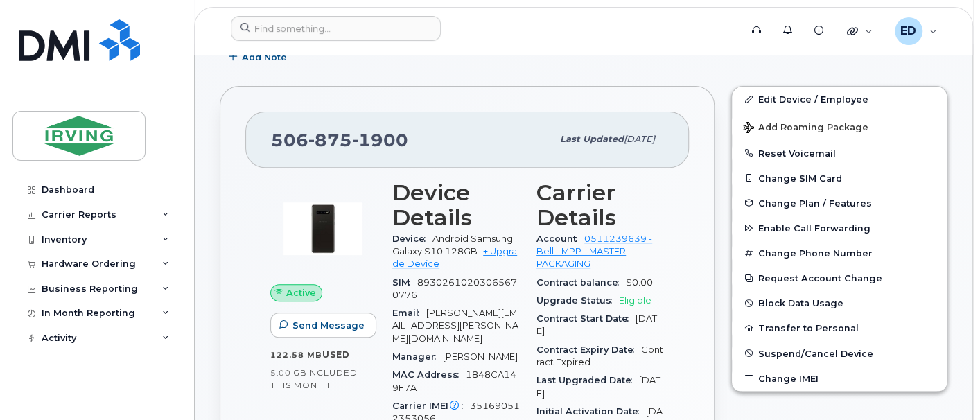
scroll to position [260, 0]
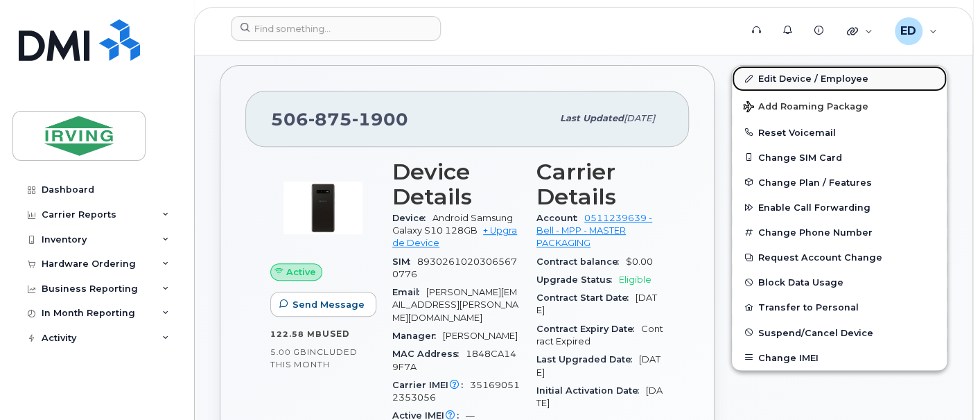
click at [777, 76] on link "Edit Device / Employee" at bounding box center [839, 78] width 215 height 25
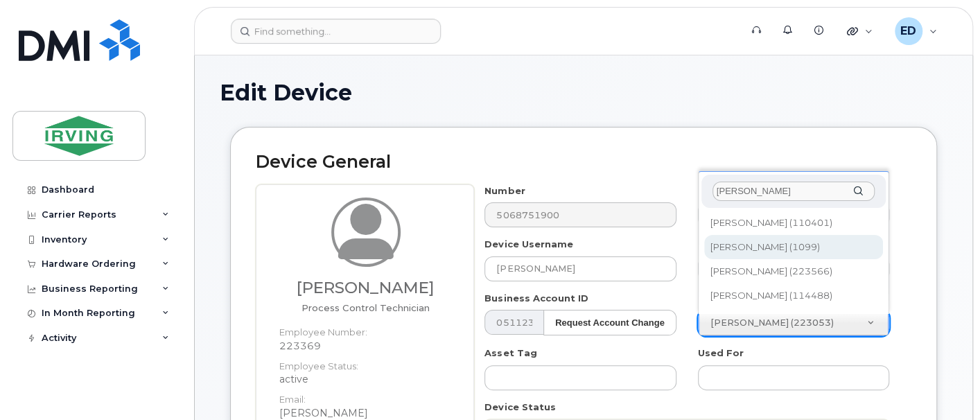
type input "[PERSON_NAME]"
type input "1532586"
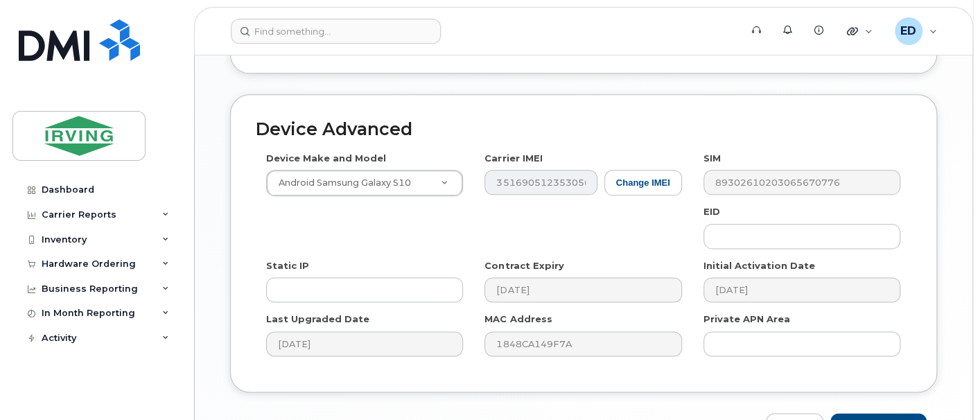
scroll to position [891, 0]
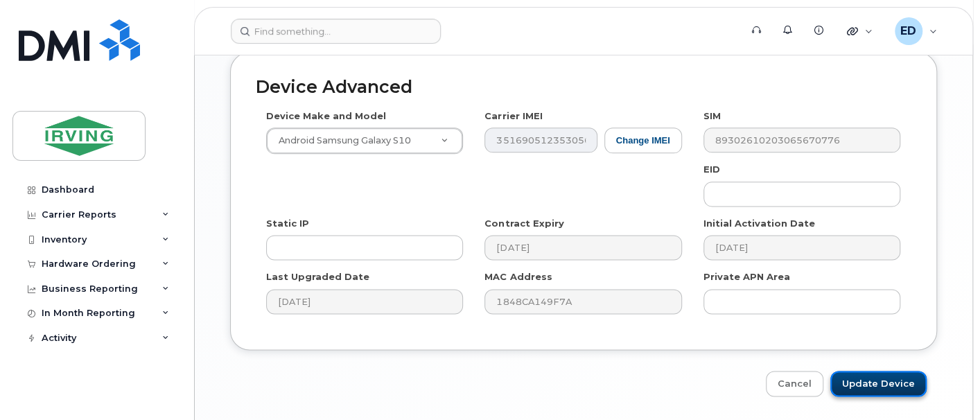
click at [873, 371] on input "Update Device" at bounding box center [878, 384] width 96 height 26
type input "Saving..."
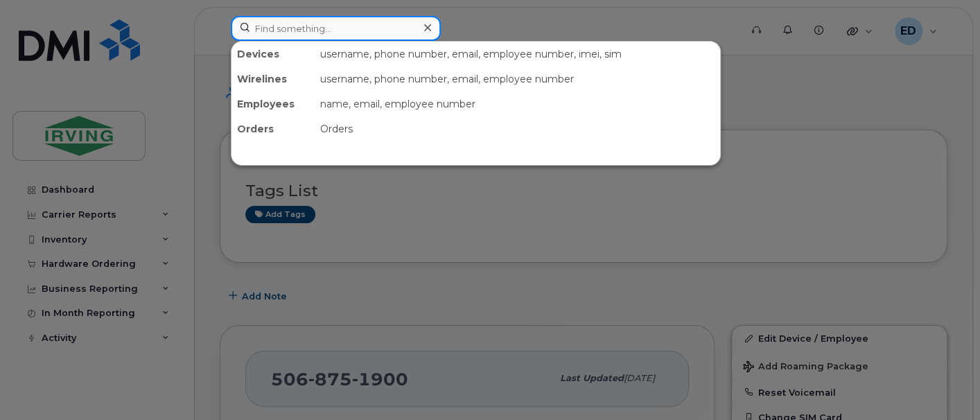
click at [295, 34] on input at bounding box center [336, 28] width 210 height 25
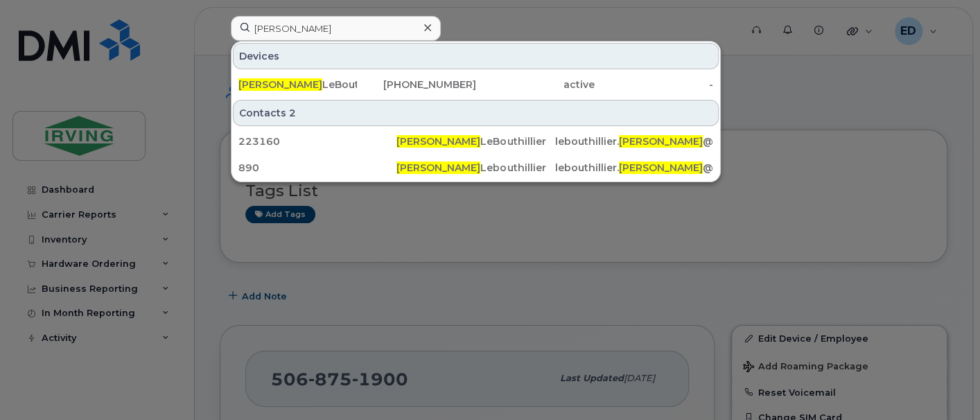
click at [721, 371] on div at bounding box center [490, 210] width 980 height 420
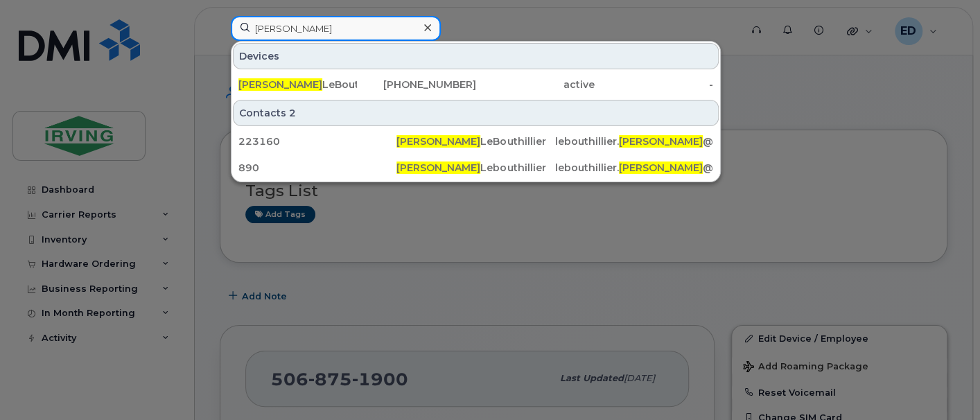
click at [345, 29] on input "gaetane" at bounding box center [336, 28] width 210 height 25
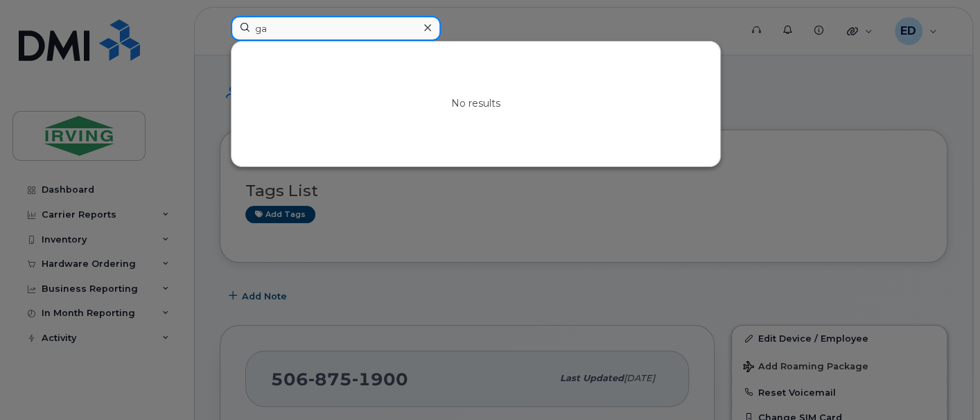
type input "g"
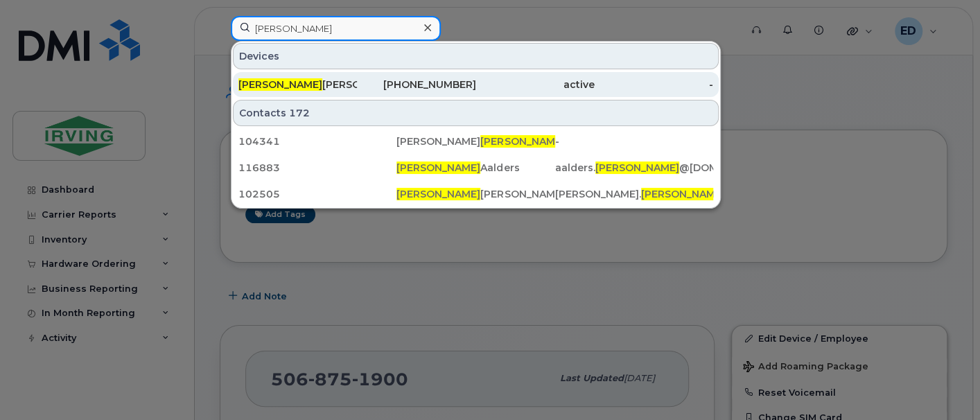
type input "bruce"
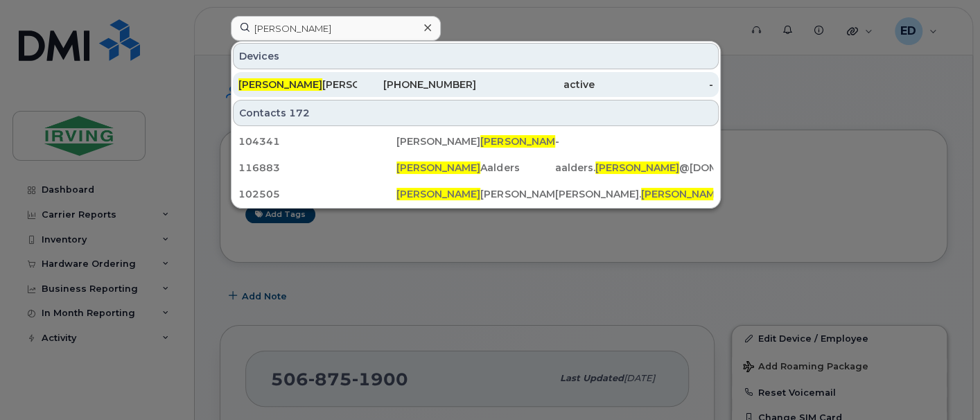
click at [299, 85] on div "Bruce Drost" at bounding box center [297, 85] width 118 height 14
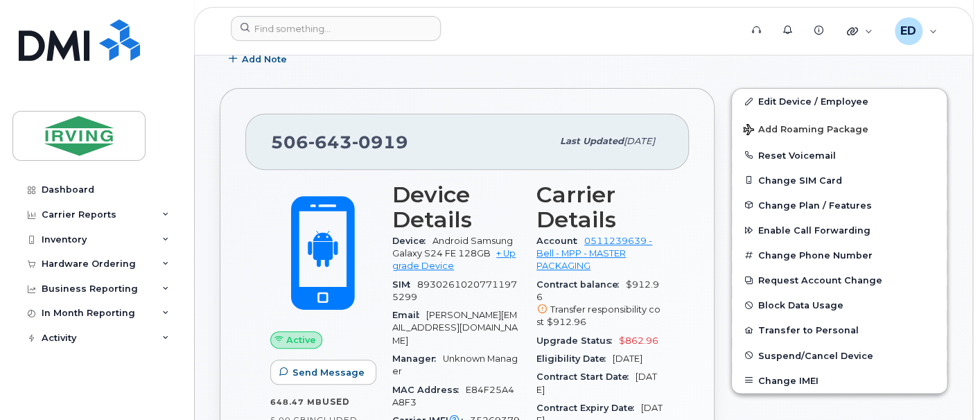
scroll to position [260, 0]
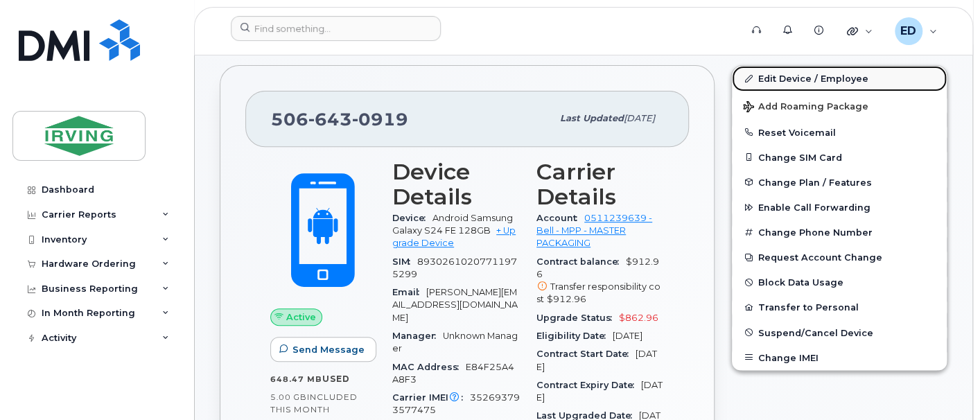
click at [772, 76] on link "Edit Device / Employee" at bounding box center [839, 78] width 215 height 25
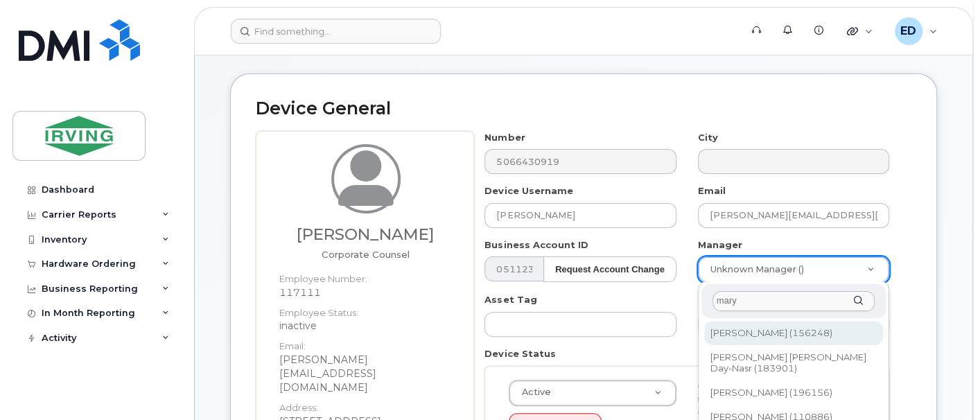
scroll to position [87, 0]
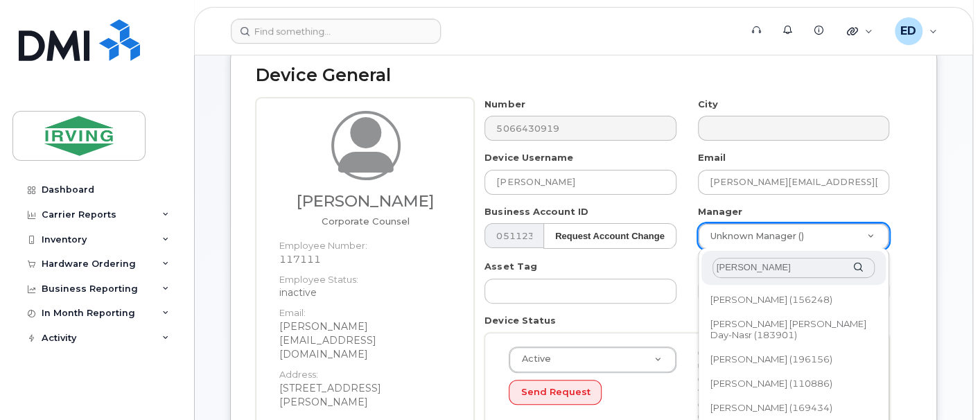
type input "mary-jean"
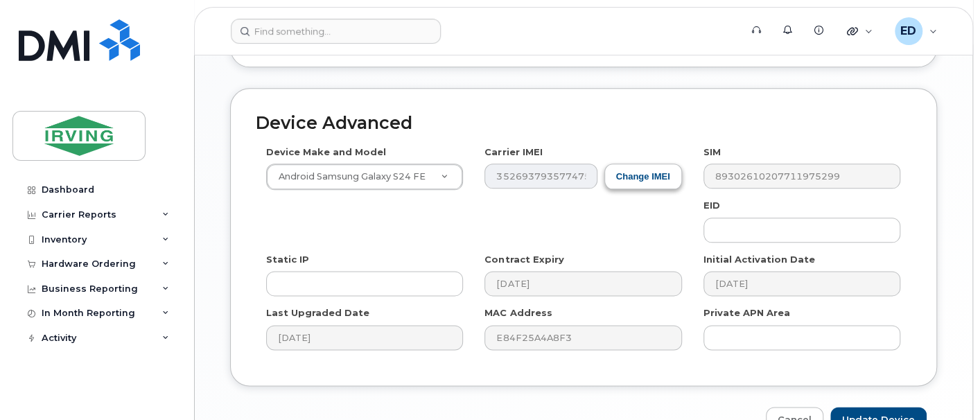
scroll to position [876, 0]
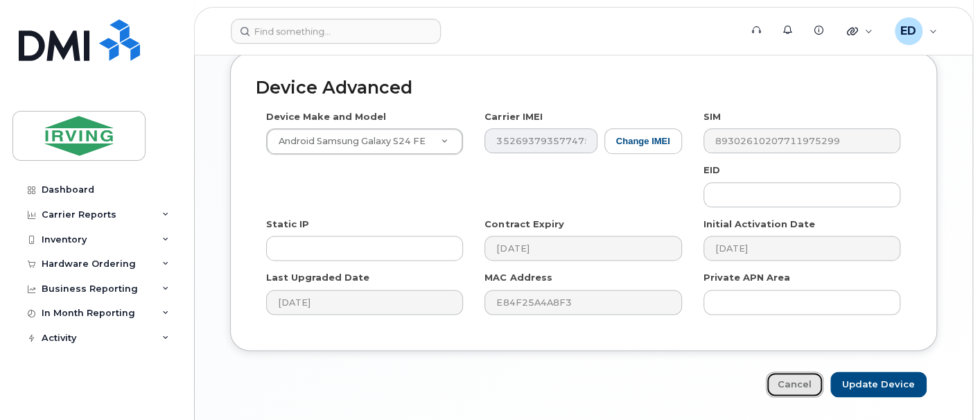
click at [799, 371] on link "Cancel" at bounding box center [795, 384] width 58 height 26
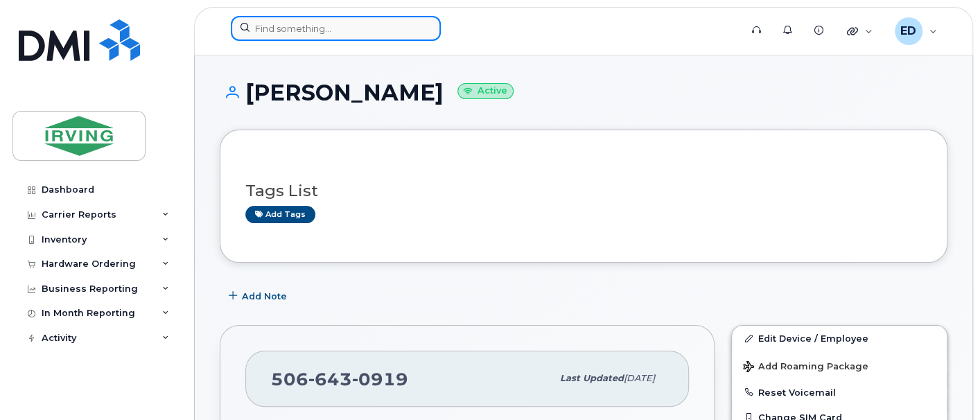
click at [312, 28] on input at bounding box center [336, 28] width 210 height 25
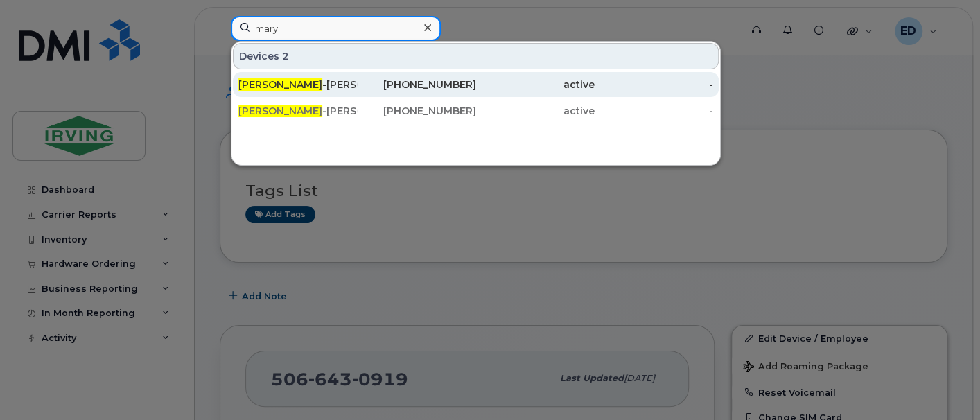
type input "mary"
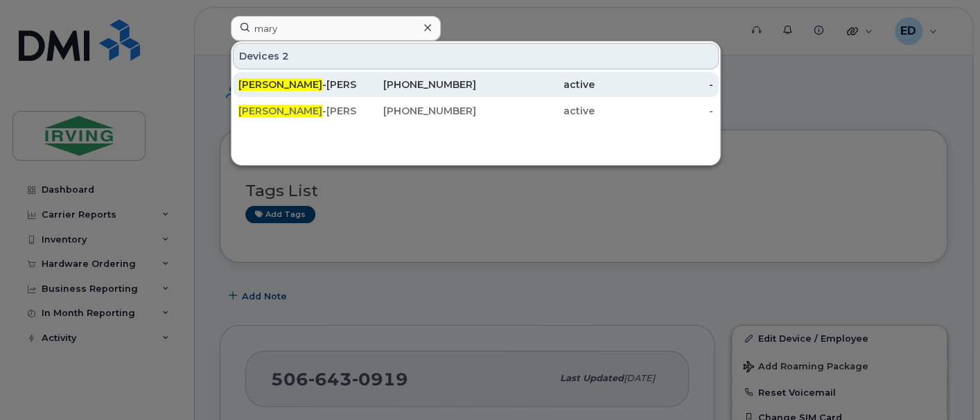
click at [298, 88] on div "[PERSON_NAME]" at bounding box center [297, 85] width 118 height 14
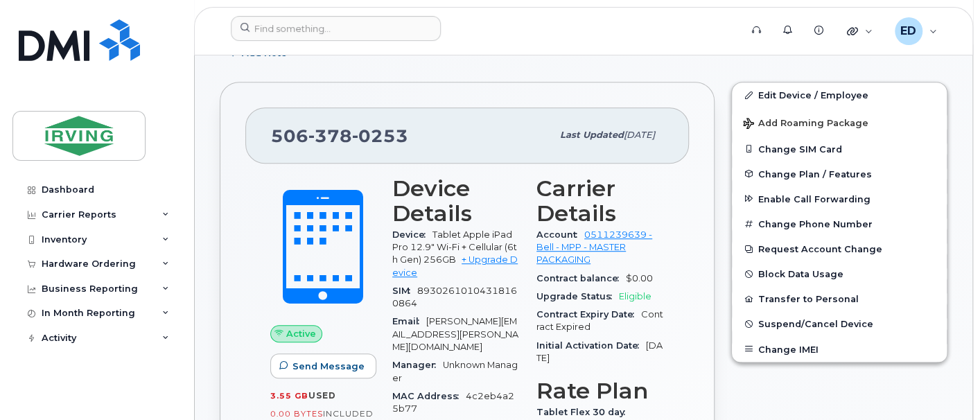
scroll to position [260, 0]
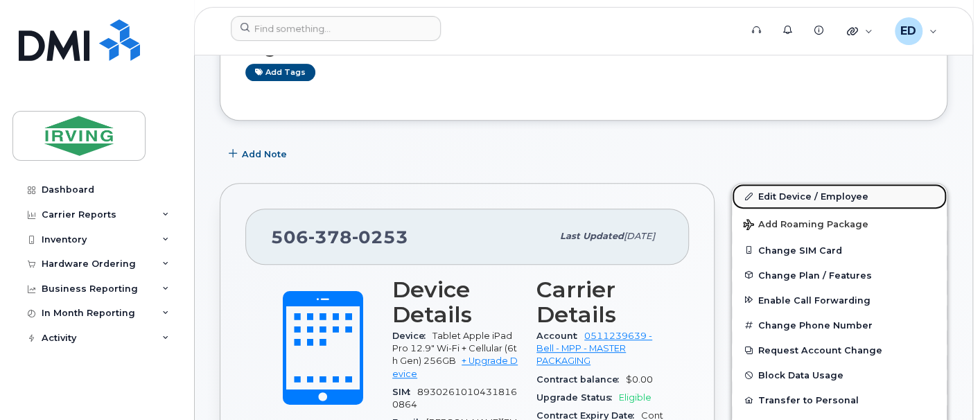
click at [776, 193] on link "Edit Device / Employee" at bounding box center [839, 196] width 215 height 25
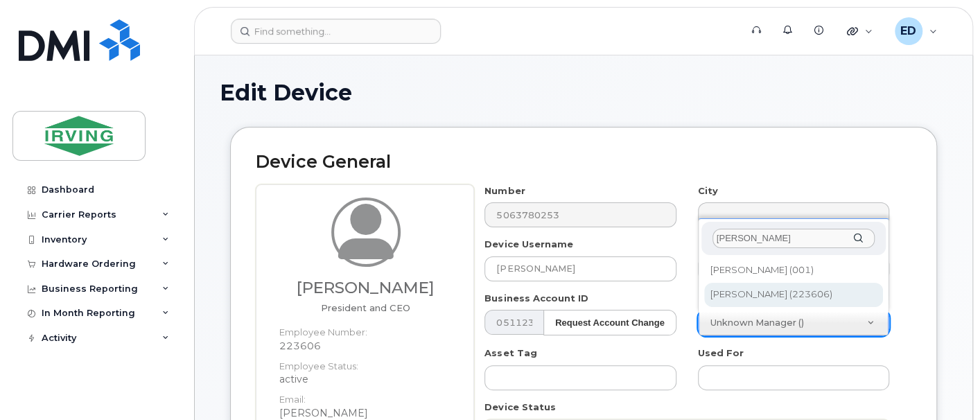
type input "[PERSON_NAME]"
type input "1762502"
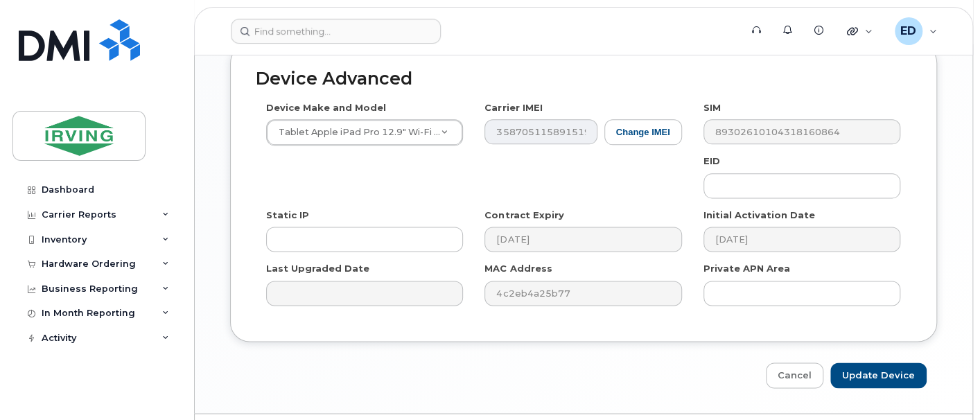
scroll to position [904, 0]
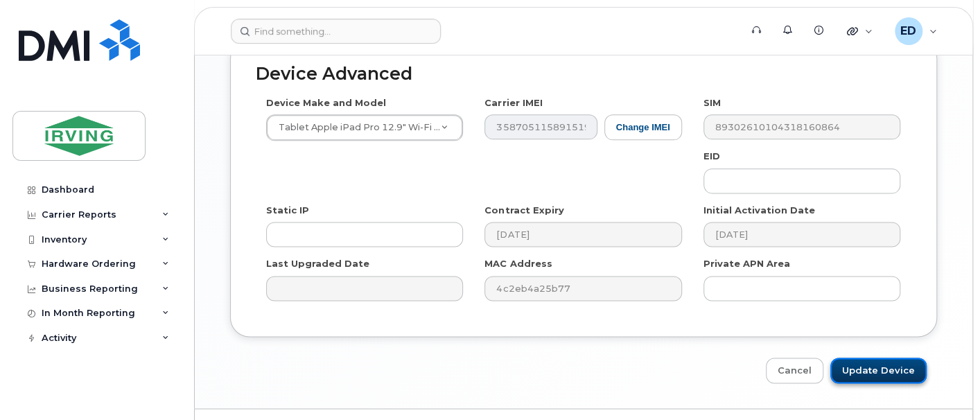
click at [874, 358] on input "Update Device" at bounding box center [878, 371] width 96 height 26
type input "Saving..."
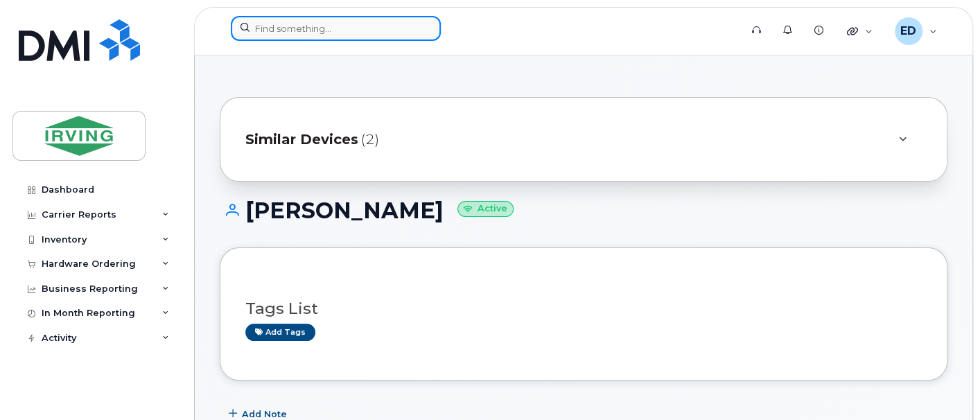
click at [347, 26] on input at bounding box center [336, 28] width 210 height 25
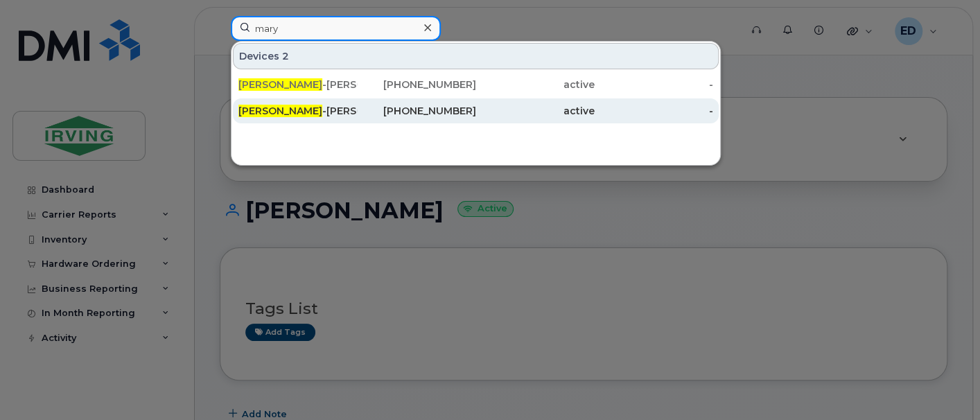
type input "mary"
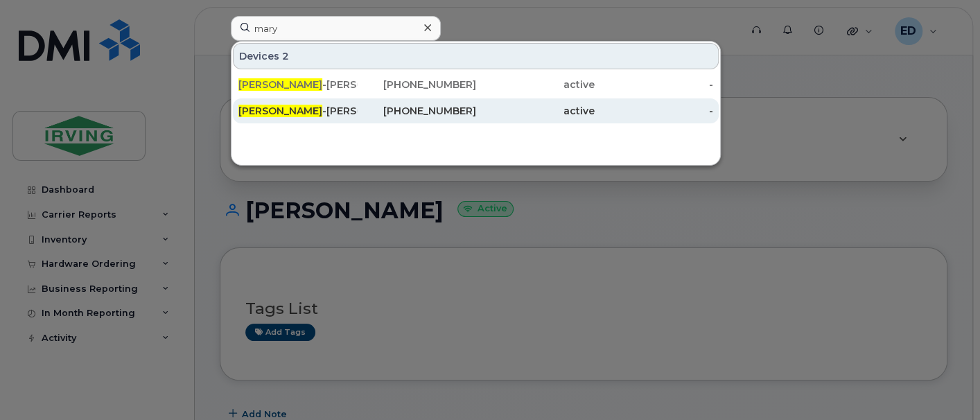
click at [364, 111] on div "902-629-9999" at bounding box center [416, 111] width 118 height 14
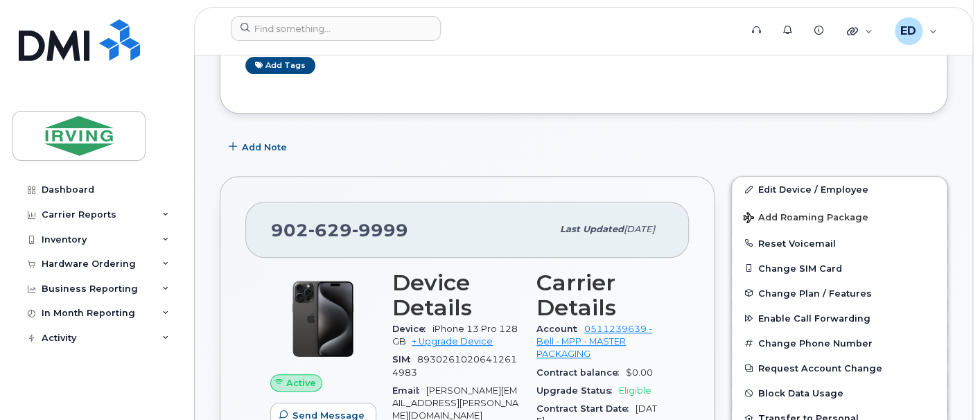
scroll to position [346, 0]
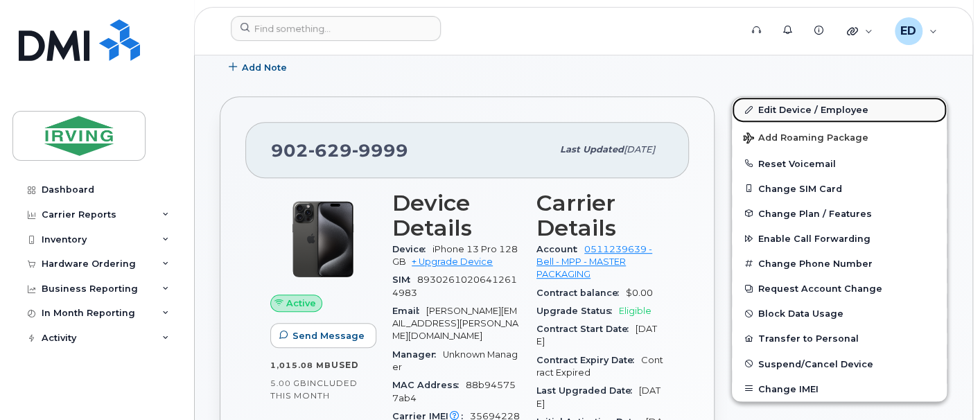
click at [813, 105] on link "Edit Device / Employee" at bounding box center [839, 109] width 215 height 25
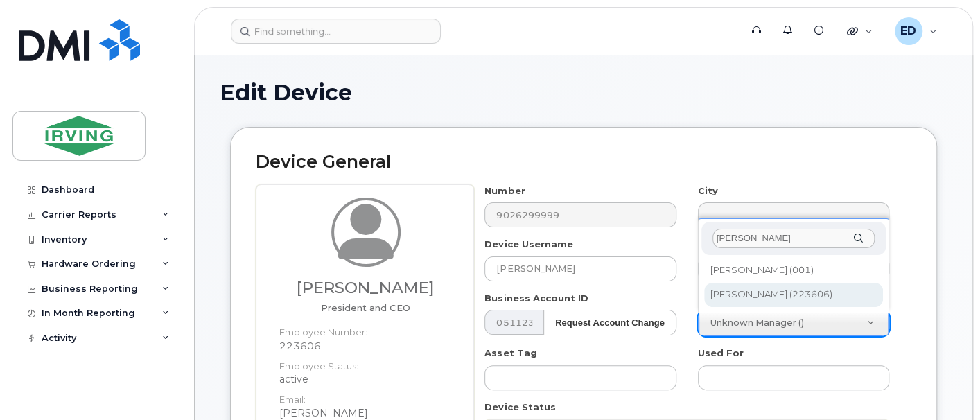
type input "mary-je"
type input "1762502"
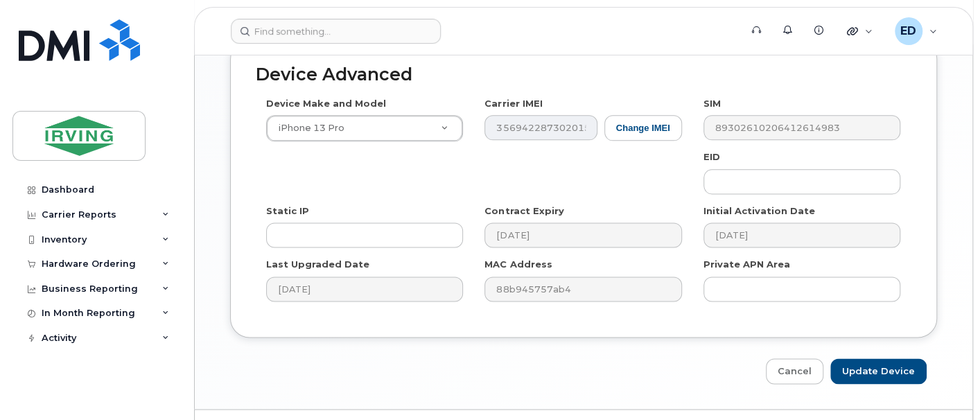
scroll to position [904, 0]
click at [875, 358] on input "Update Device" at bounding box center [878, 371] width 96 height 26
type input "Saving..."
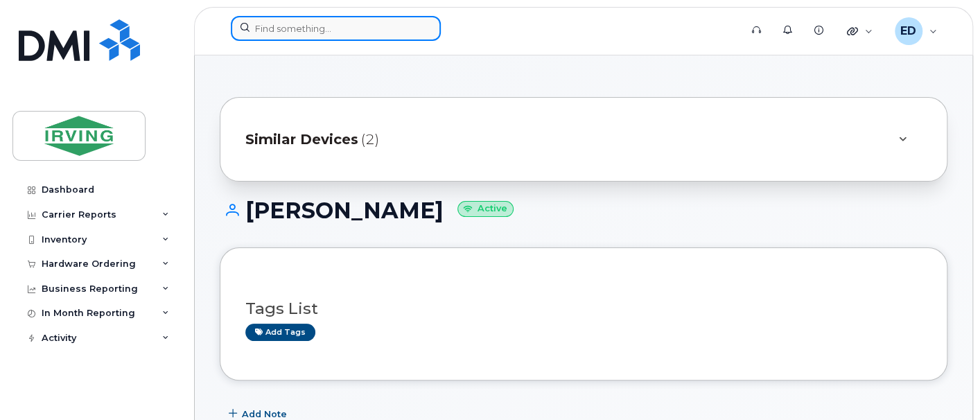
click at [369, 28] on input at bounding box center [336, 28] width 210 height 25
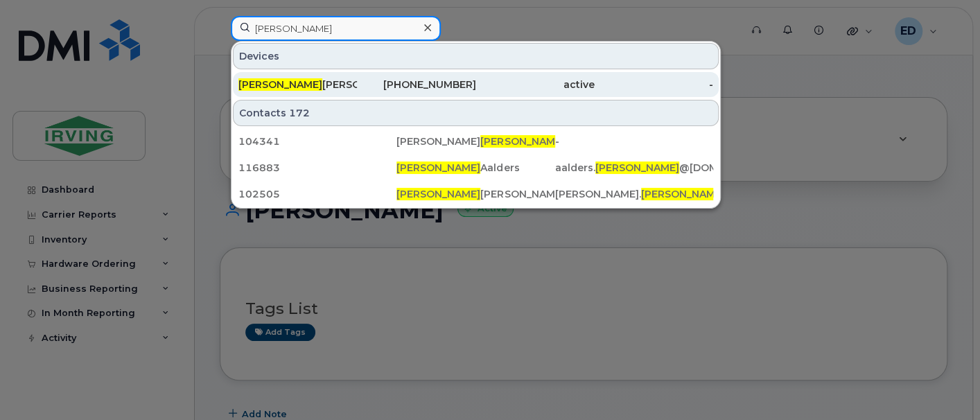
type input "bruce"
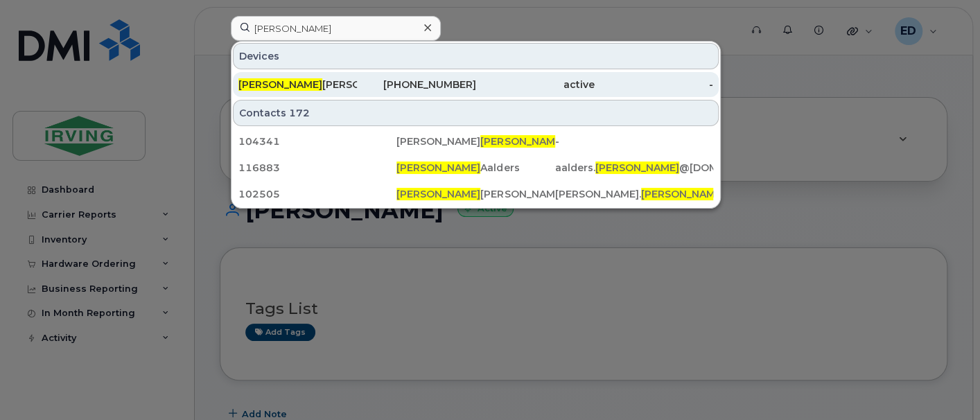
click at [357, 82] on div "506-643-0919" at bounding box center [416, 85] width 118 height 14
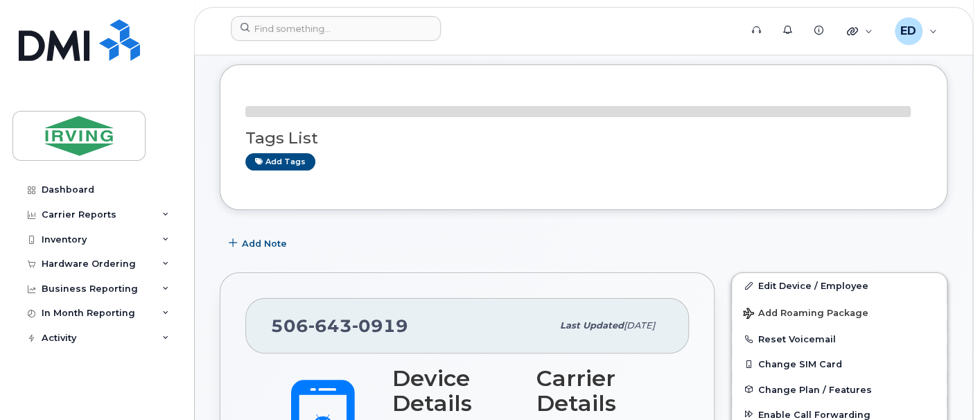
scroll to position [87, 0]
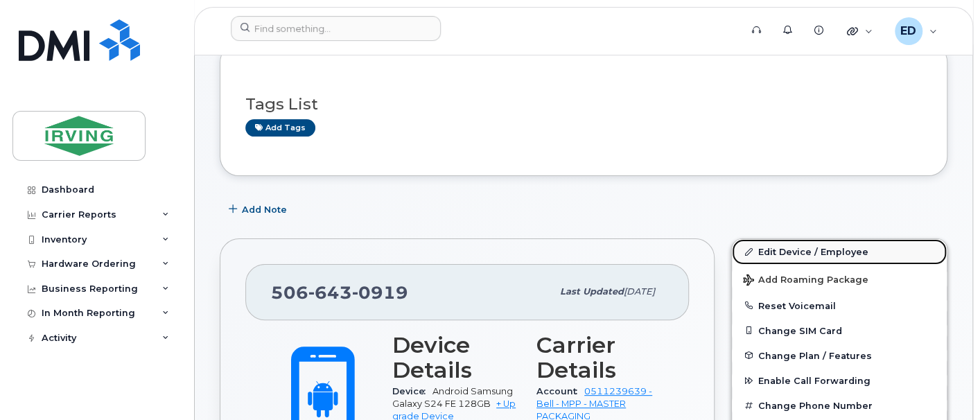
click at [797, 249] on link "Edit Device / Employee" at bounding box center [839, 251] width 215 height 25
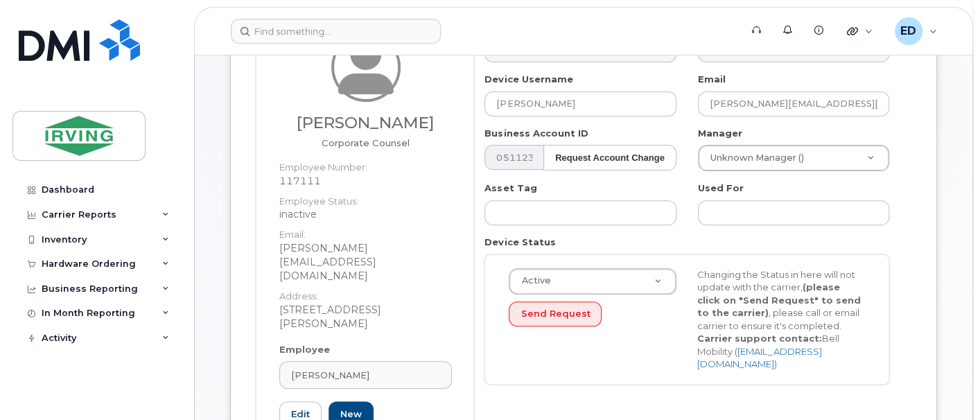
scroll to position [173, 0]
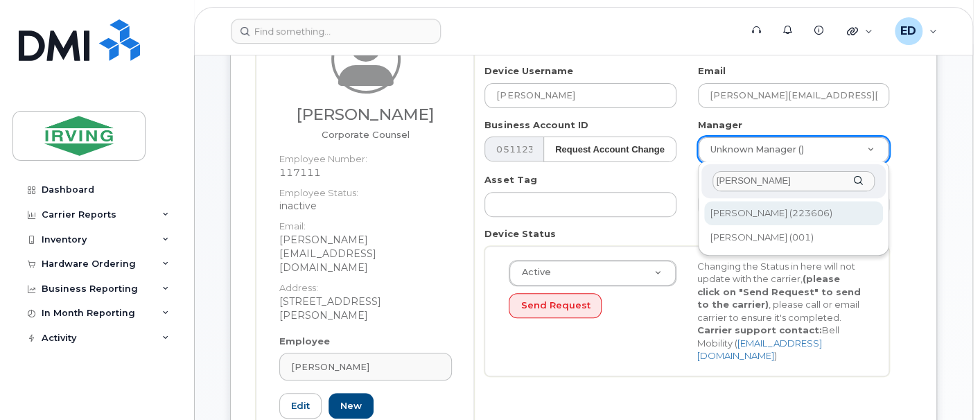
type input "[PERSON_NAME]"
type input "1762502"
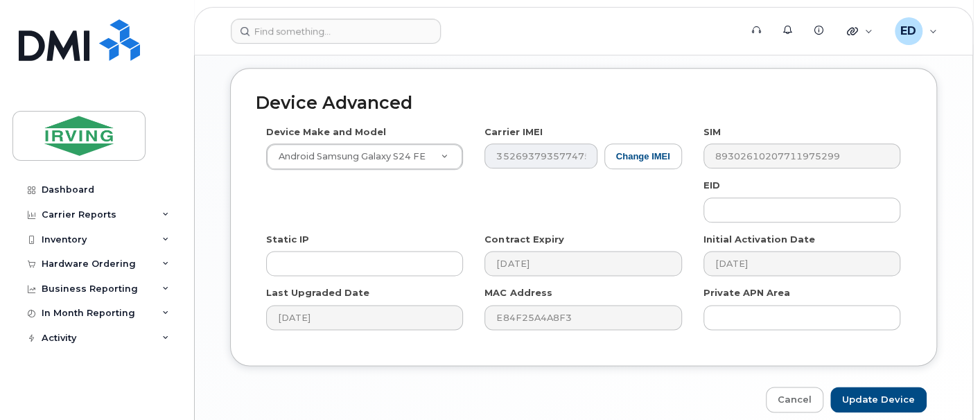
scroll to position [866, 0]
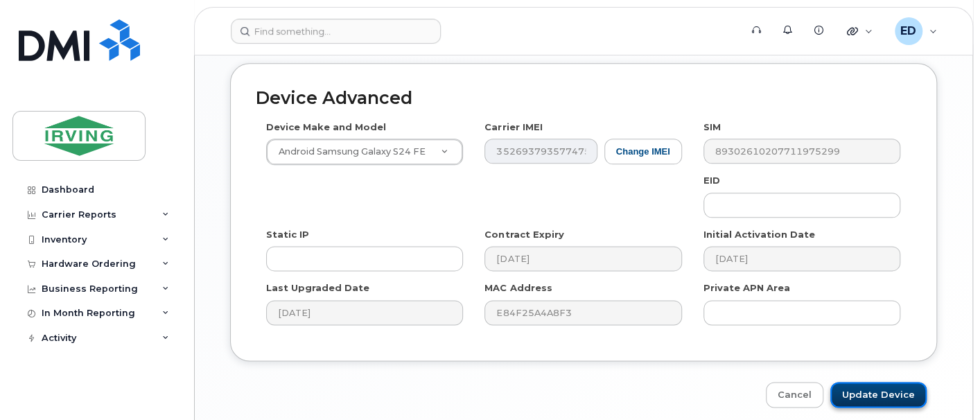
click at [885, 382] on input "Update Device" at bounding box center [878, 395] width 96 height 26
type input "Saving..."
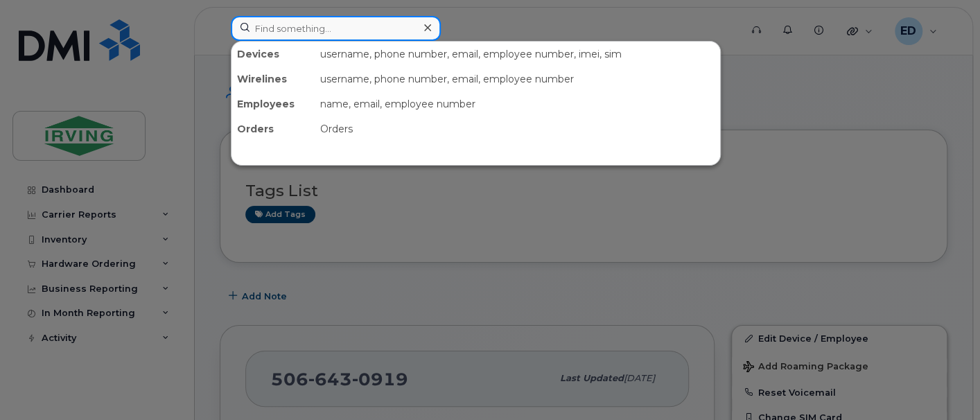
click at [357, 22] on input at bounding box center [336, 28] width 210 height 25
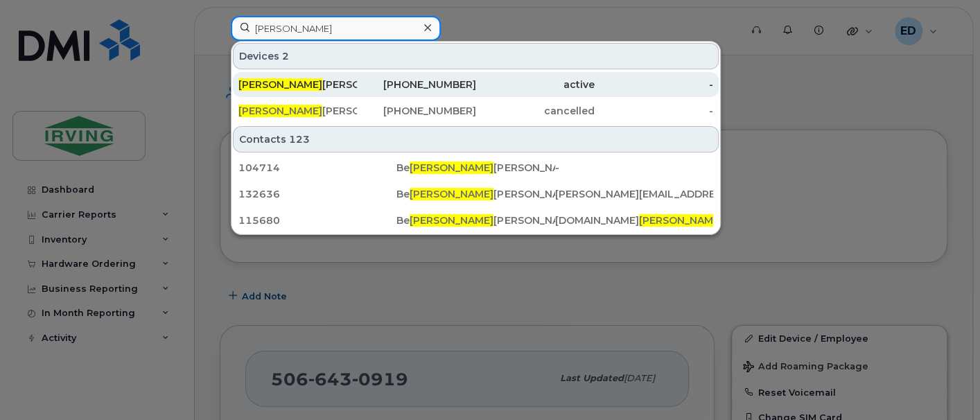
type input "[PERSON_NAME]"
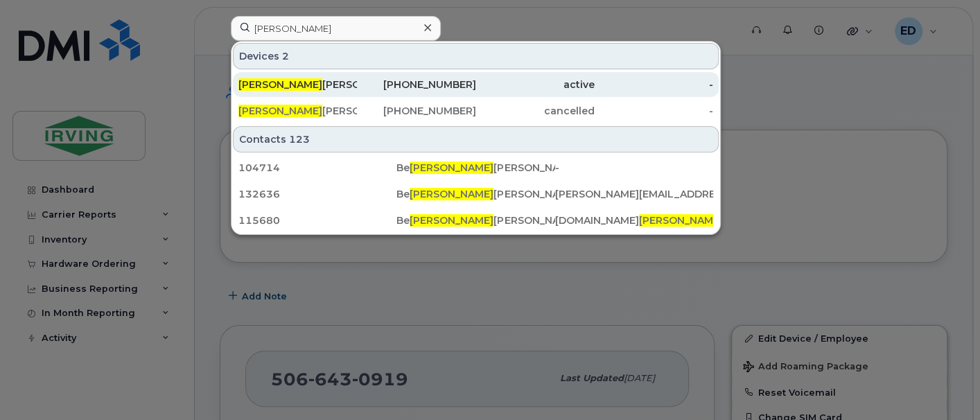
click at [299, 82] on div "[PERSON_NAME]" at bounding box center [297, 85] width 118 height 14
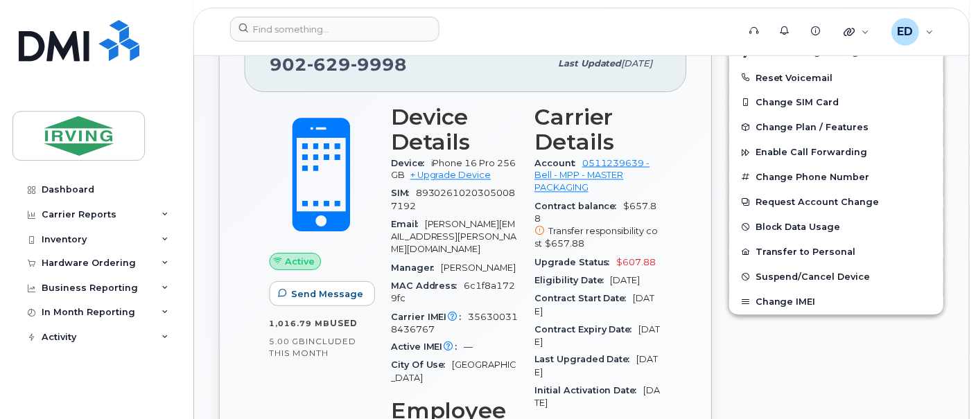
scroll to position [433, 0]
